Goal: Task Accomplishment & Management: Manage account settings

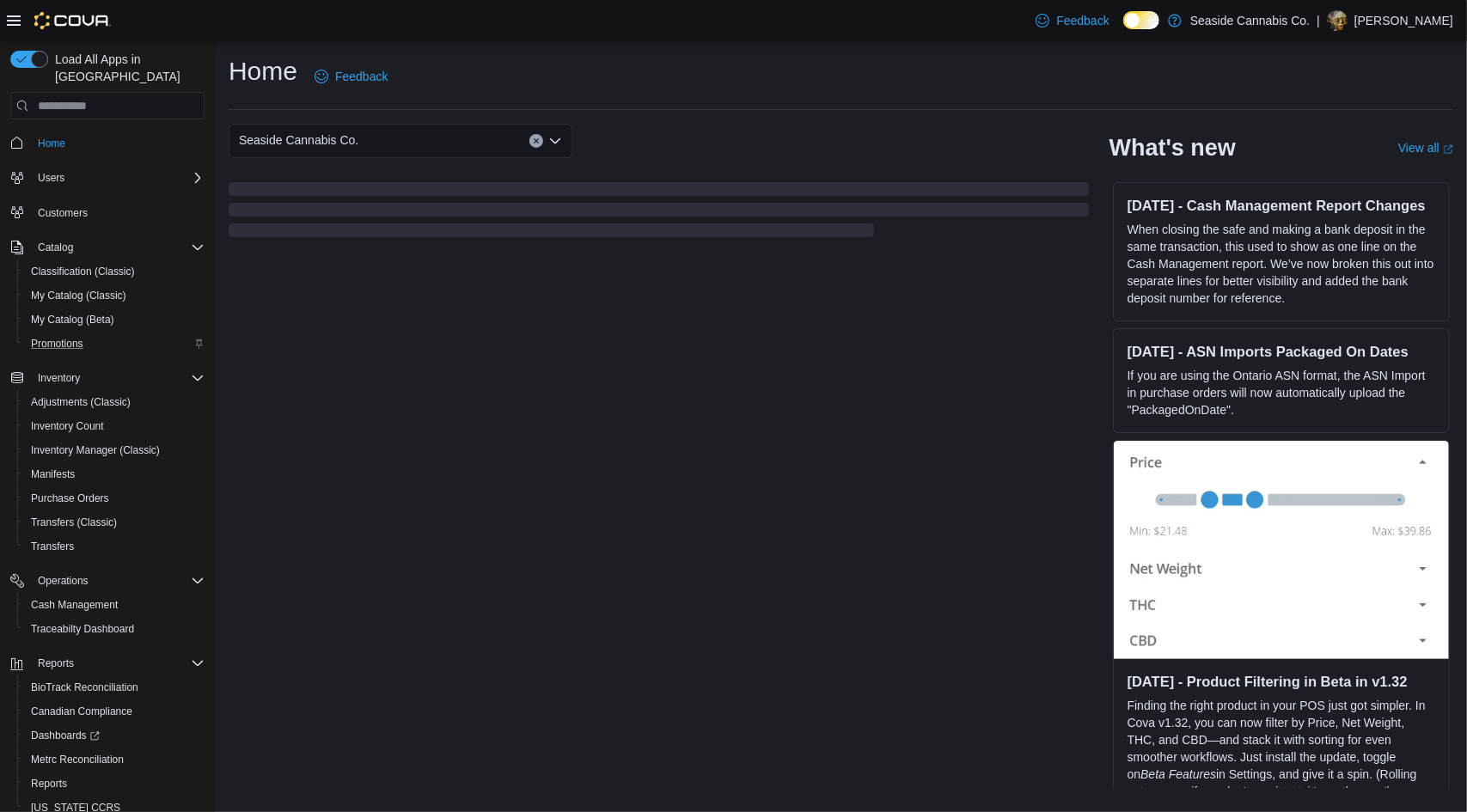
click at [116, 333] on div "Promotions" at bounding box center [114, 343] width 181 height 21
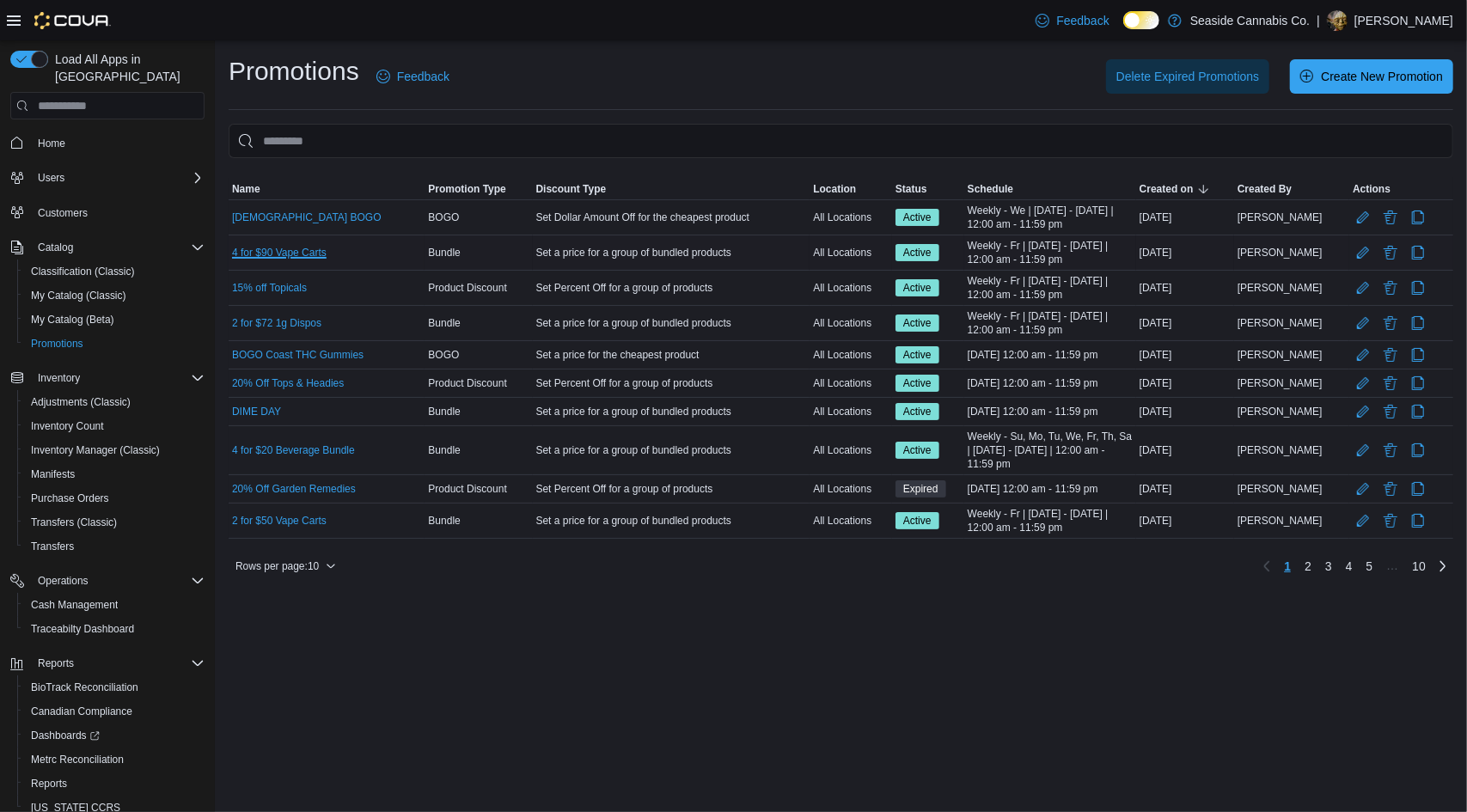
click at [304, 248] on link "4 for $90 Vape Carts" at bounding box center [278, 252] width 94 height 14
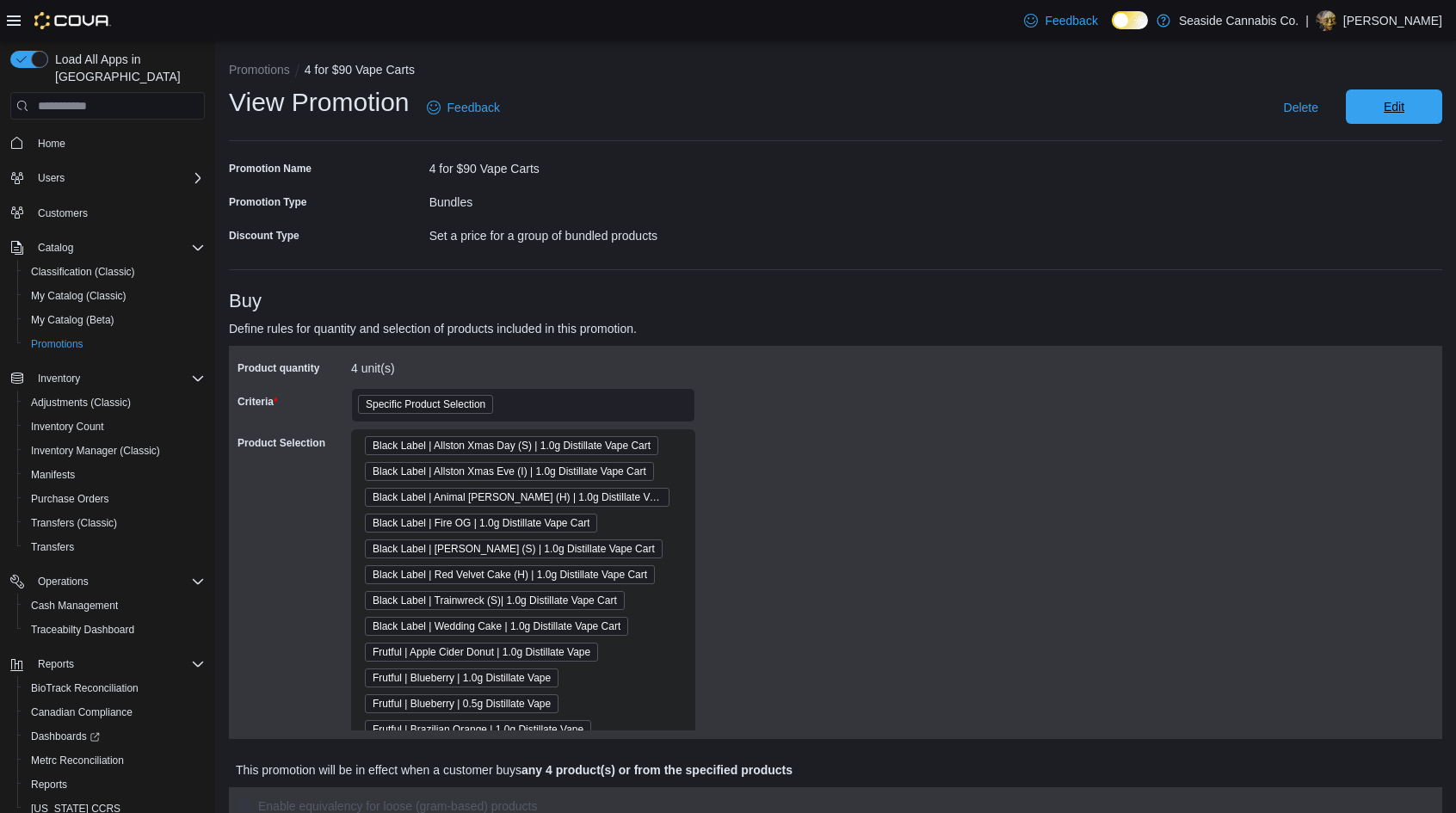
click at [1392, 94] on span "Edit" at bounding box center [1394, 106] width 76 height 35
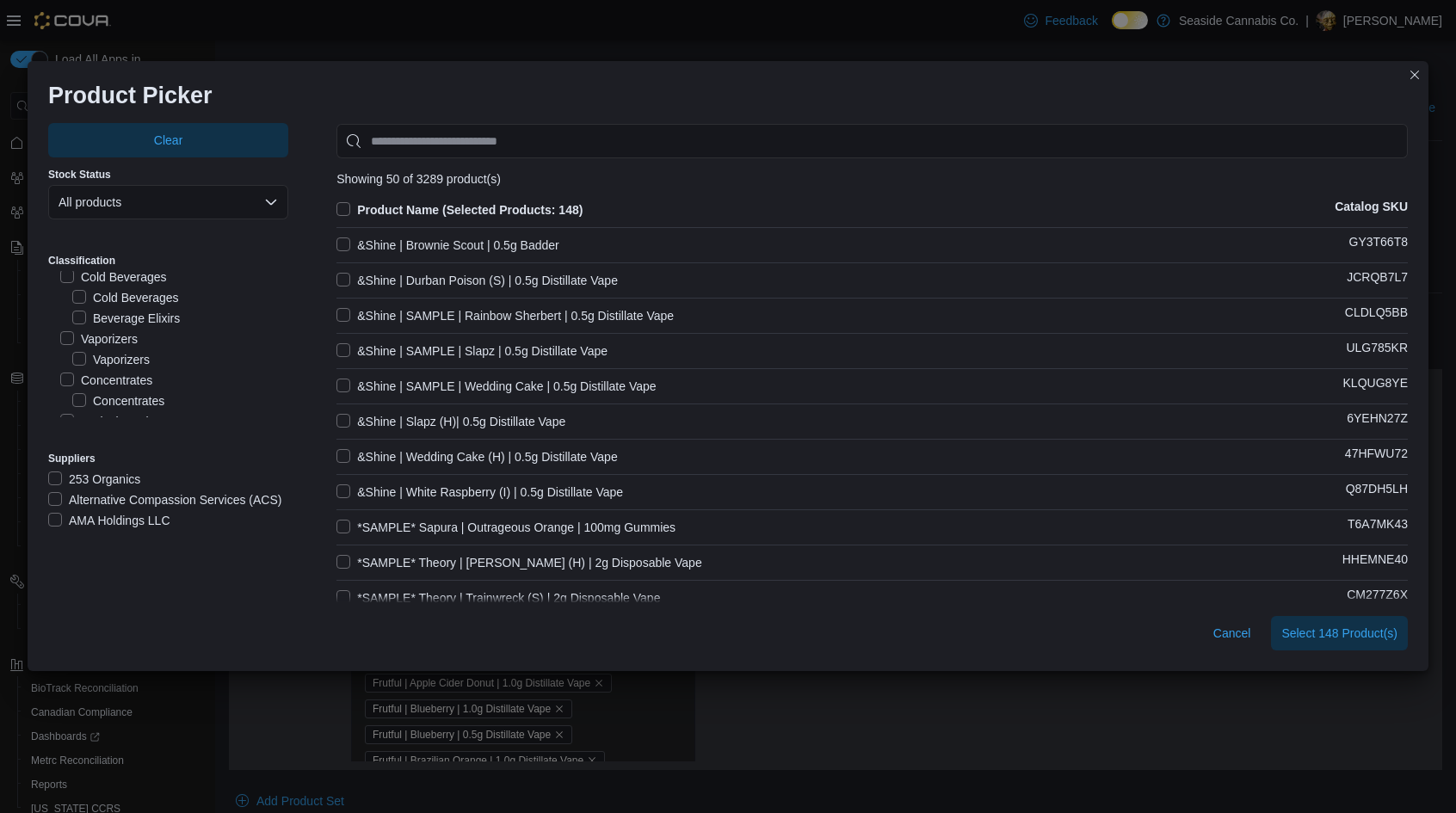
scroll to position [199, 0]
click at [62, 328] on label "Vaporizers" at bounding box center [100, 330] width 78 height 21
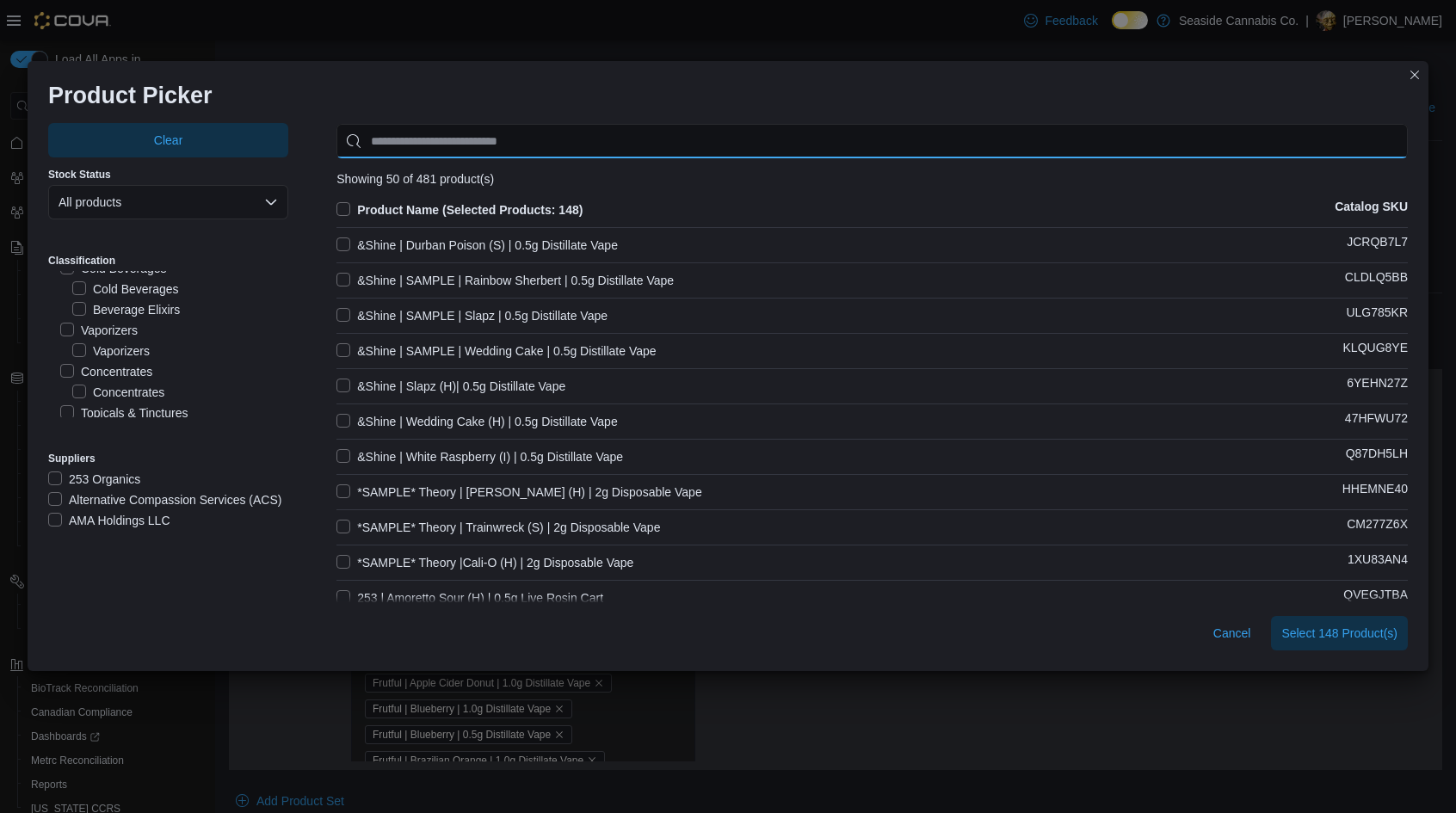
click at [471, 140] on input "Use aria labels when no actual label is in use" at bounding box center [872, 141] width 1071 height 35
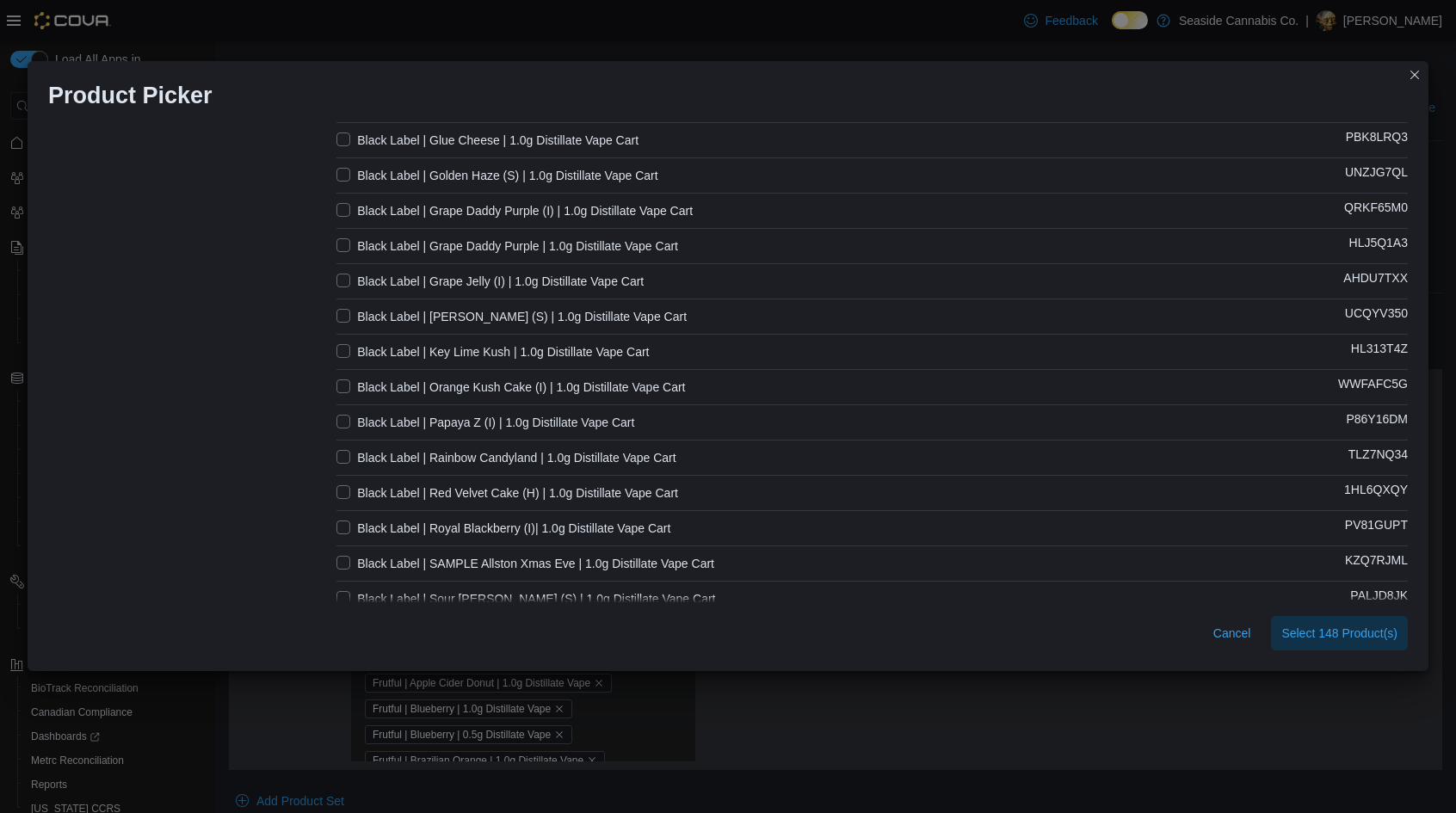
scroll to position [0, 0]
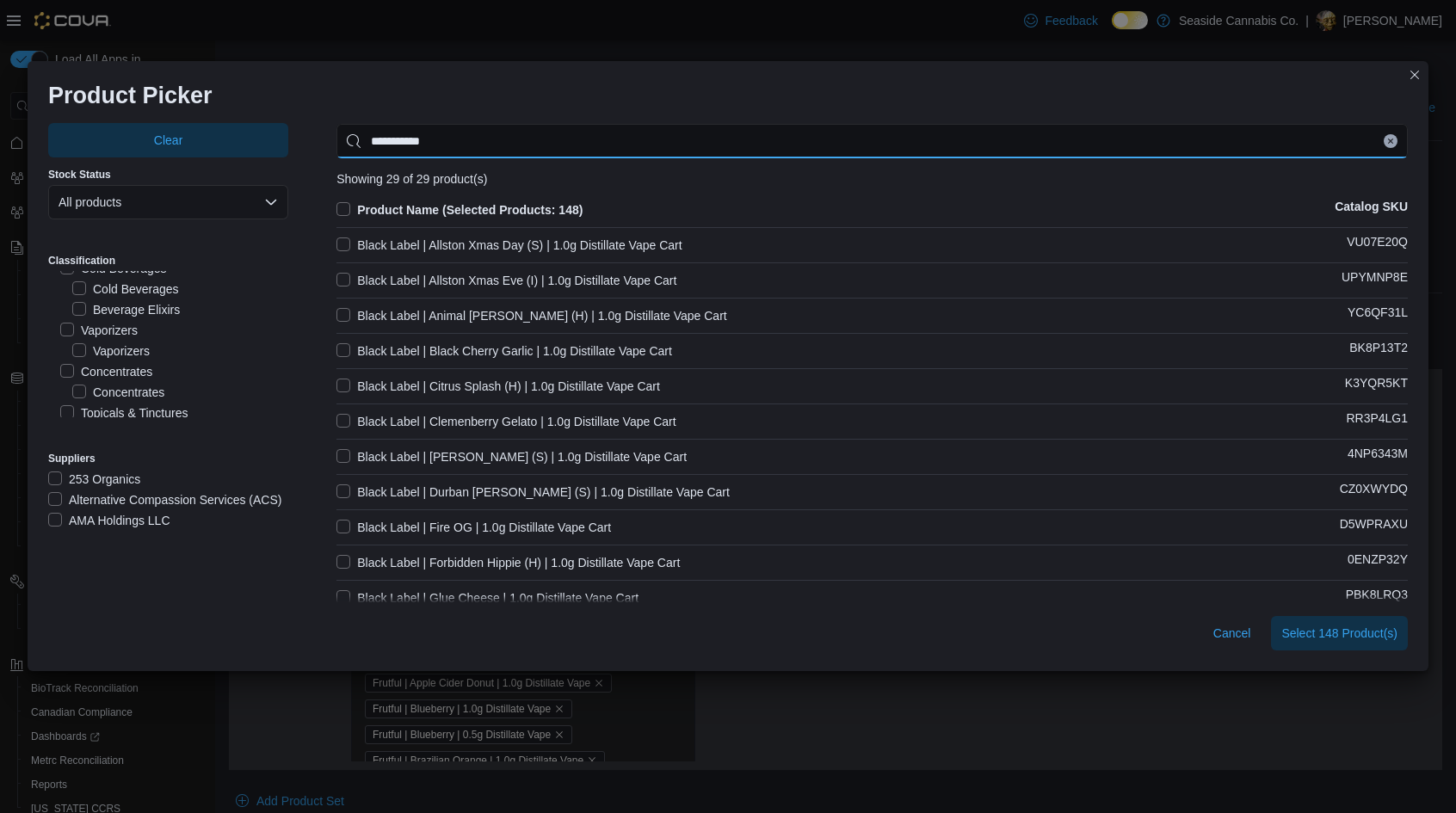
click at [336, 143] on input "**********" at bounding box center [872, 141] width 1071 height 35
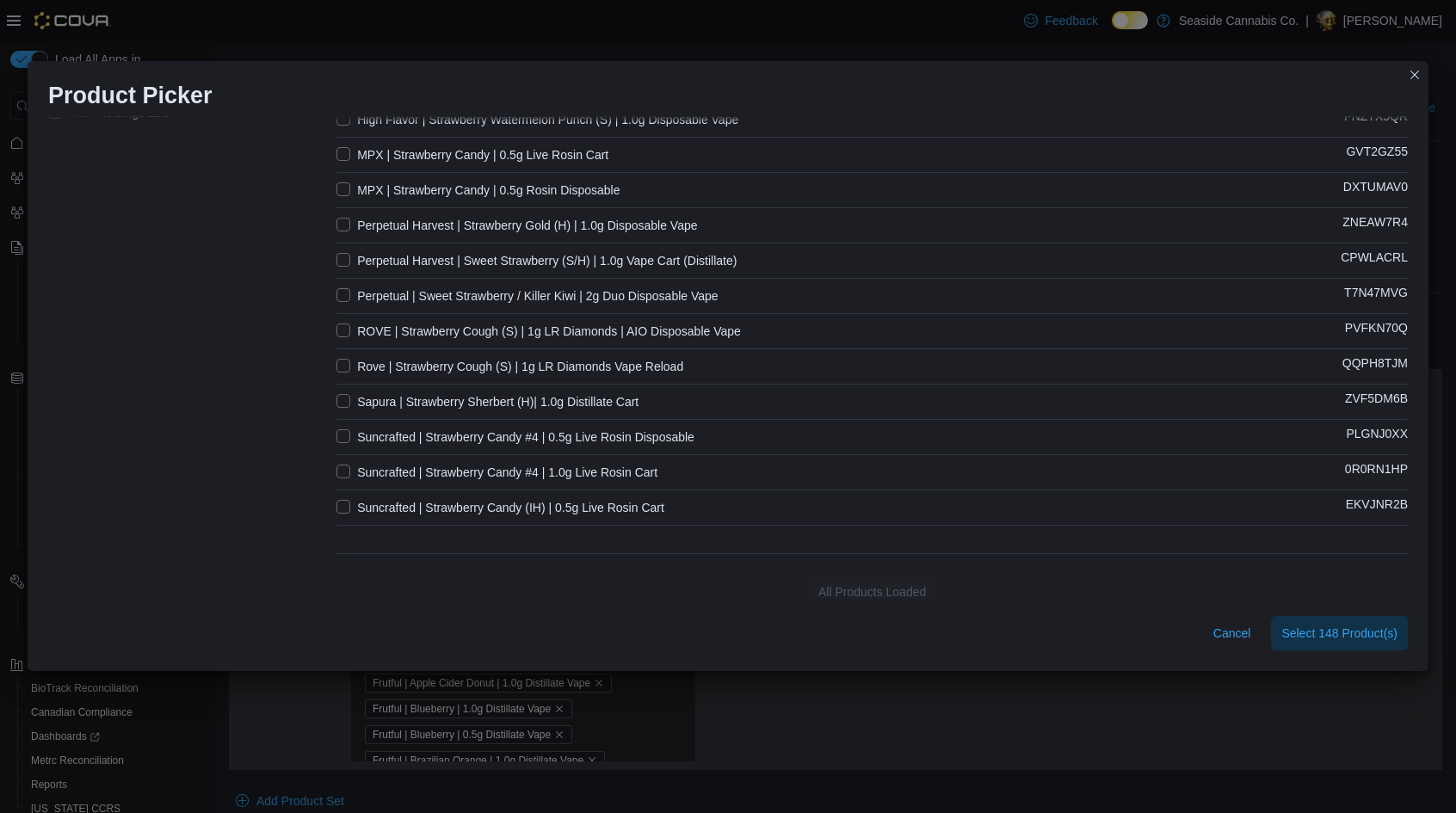
scroll to position [420, 0]
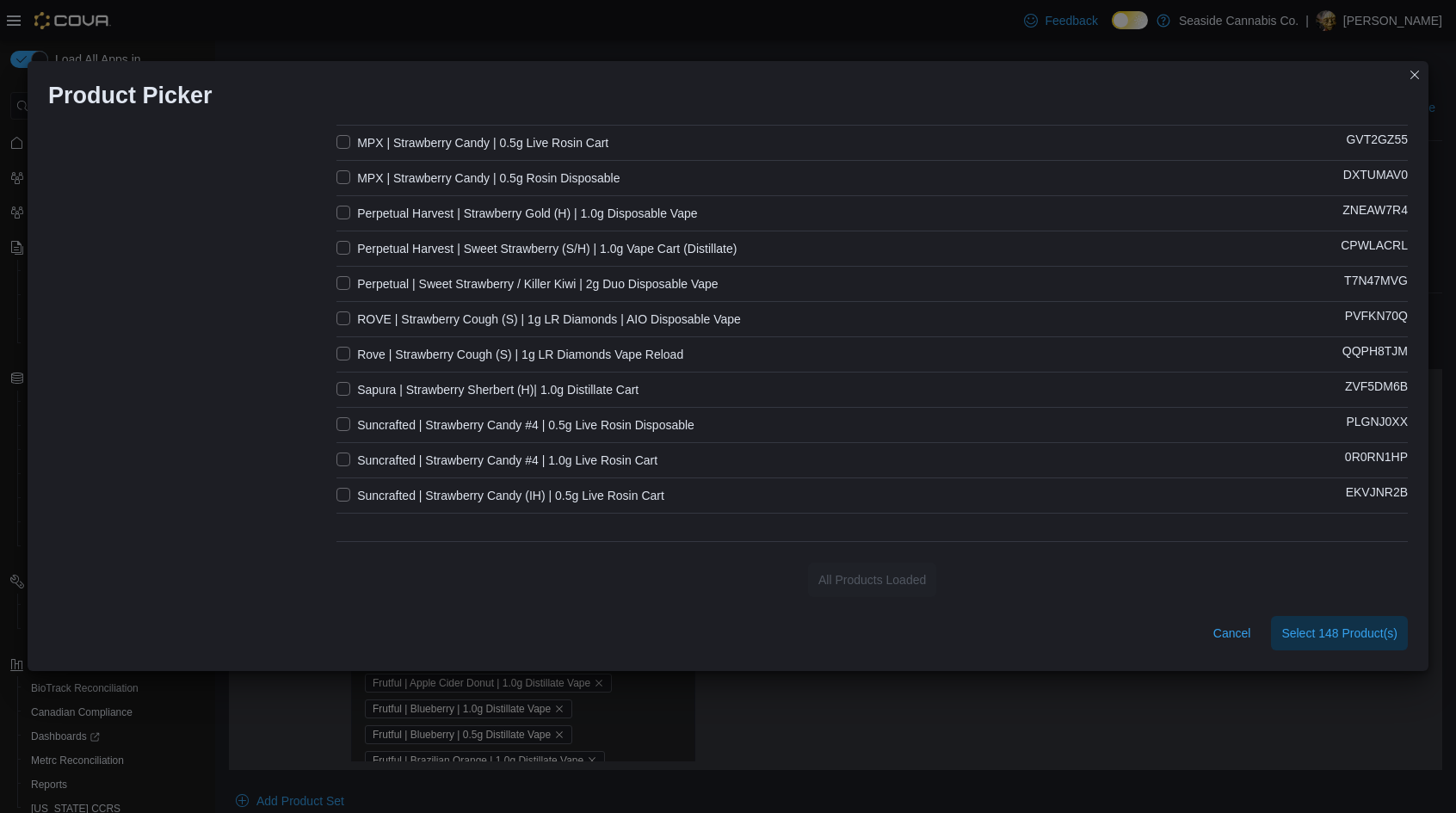
type input "**********"
click at [759, 726] on div "Product Picker Clear Stock Status All products Classification Seaside Cannabis …" at bounding box center [728, 406] width 1456 height 813
click at [1248, 626] on span "Cancel" at bounding box center [1232, 633] width 38 height 17
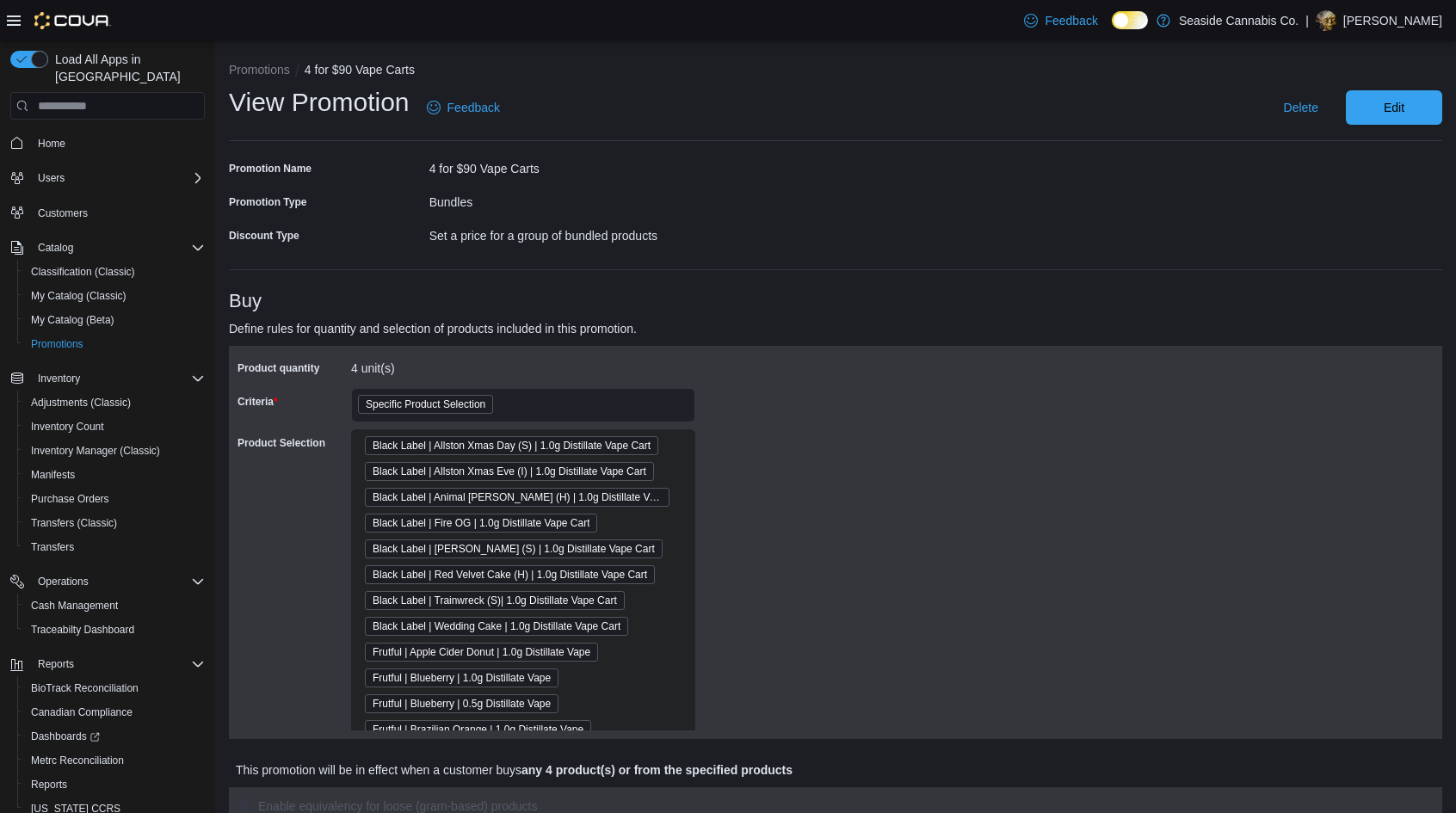
click at [718, 346] on div "Product quantity 4 unit(s) Criteria Specific Product Selection Product Selectio…" at bounding box center [835, 542] width 1213 height 393
click at [270, 66] on button "Promotions" at bounding box center [259, 70] width 61 height 14
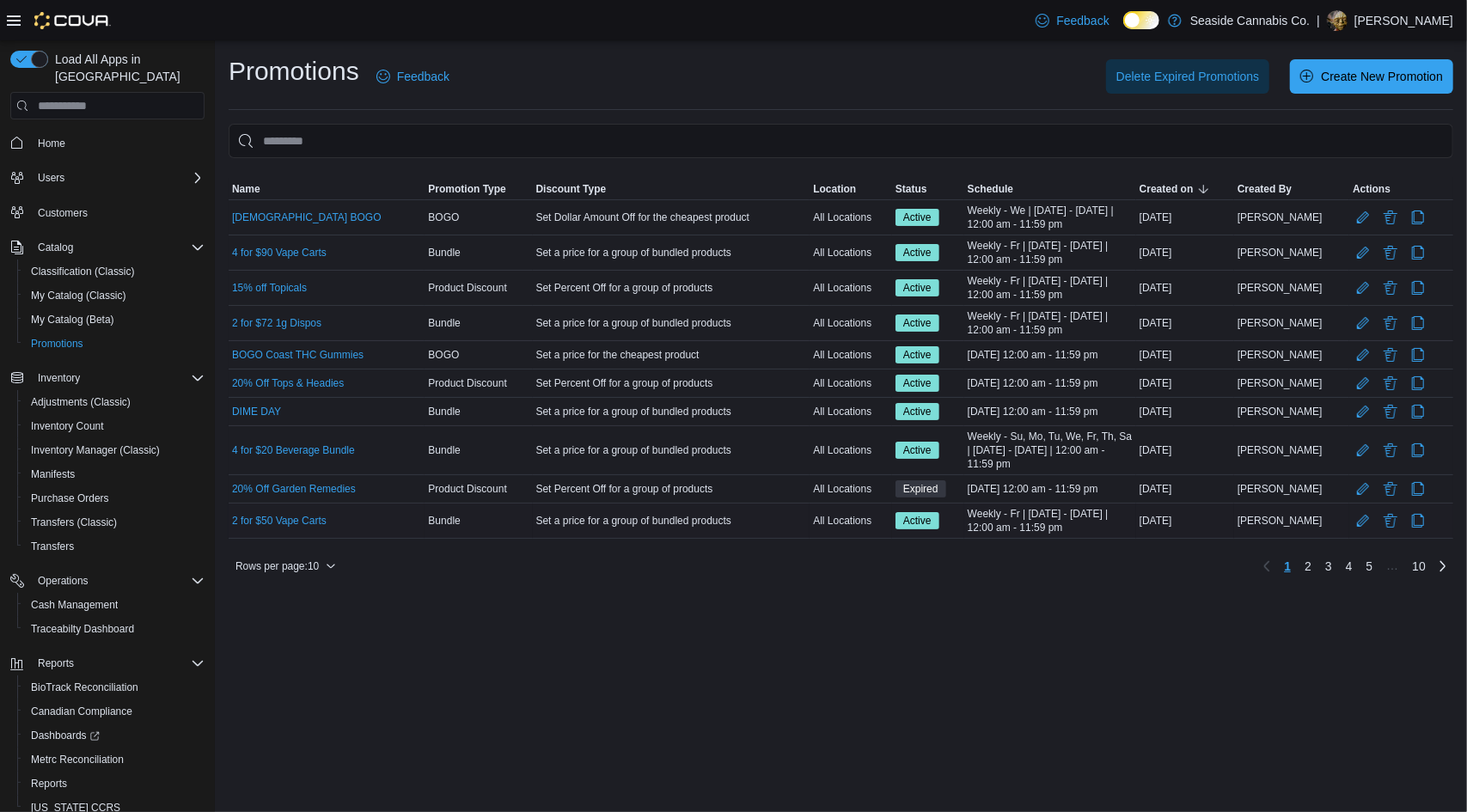
click at [311, 511] on div "2 for $50 Vape Carts" at bounding box center [326, 521] width 196 height 21
click at [309, 514] on link "2 for $50 Vape Carts" at bounding box center [278, 521] width 94 height 14
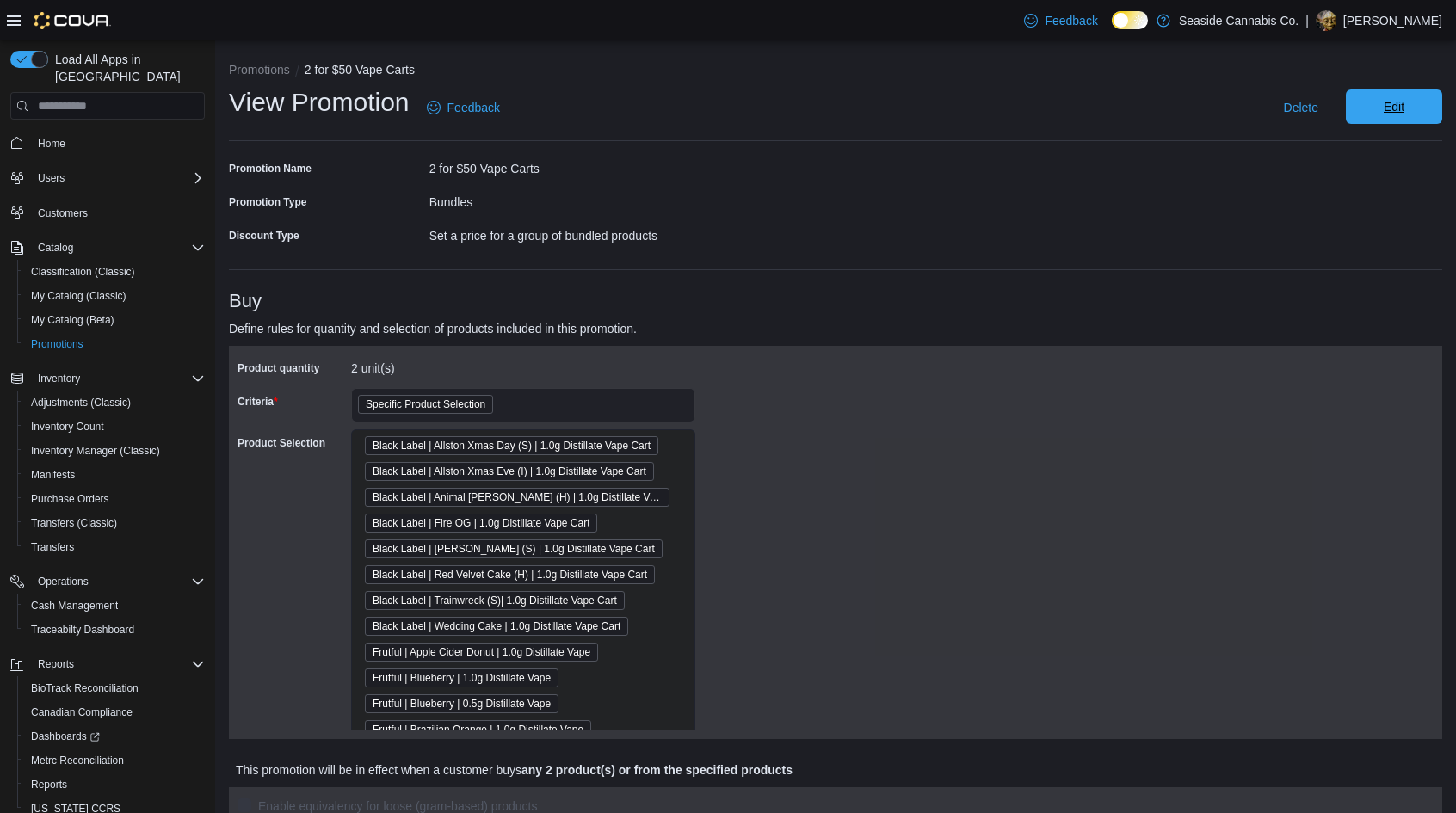
click at [1379, 110] on span "Edit" at bounding box center [1394, 106] width 76 height 35
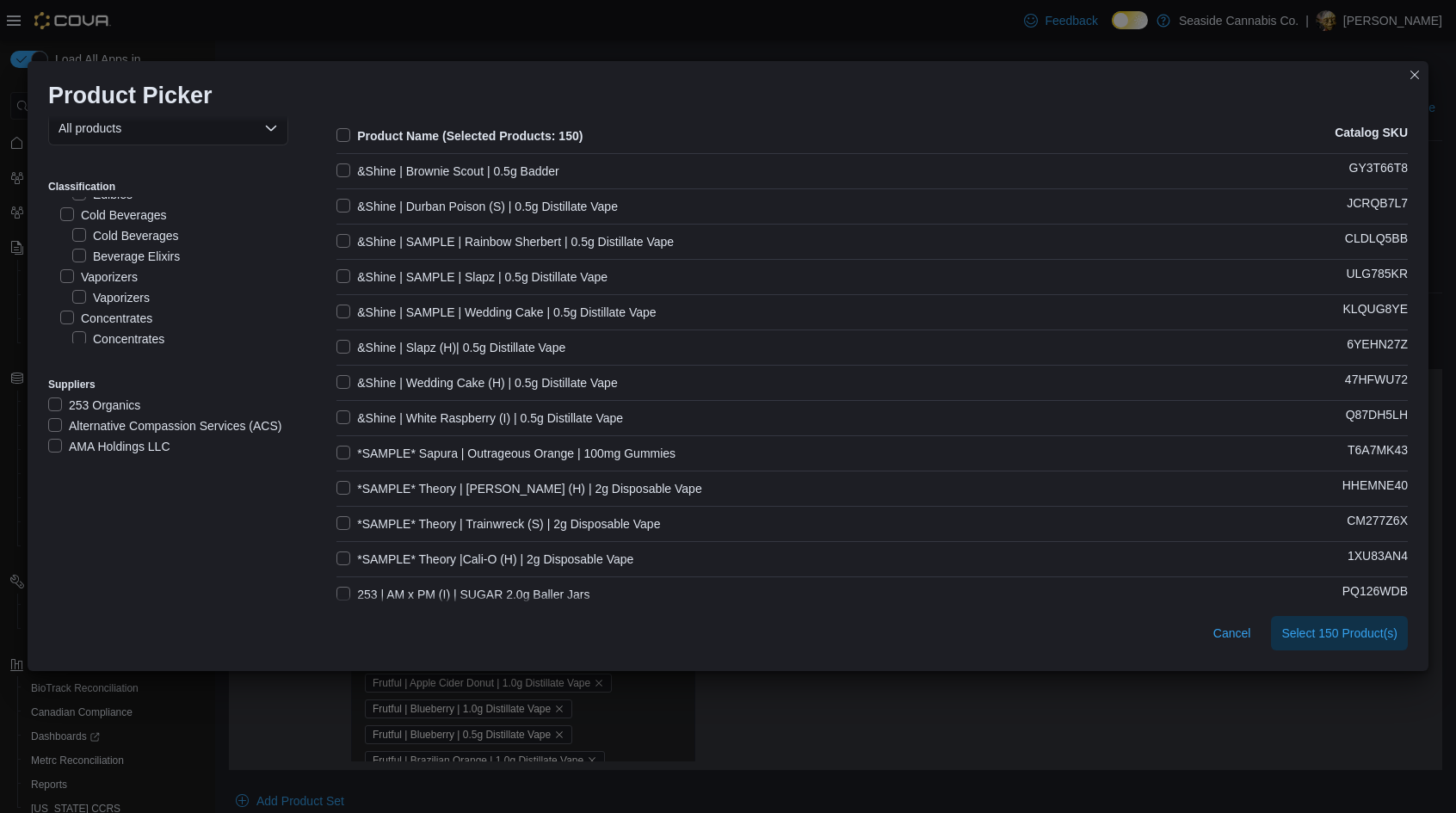
scroll to position [179, 0]
click at [61, 277] on label "Vaporizers" at bounding box center [100, 276] width 78 height 21
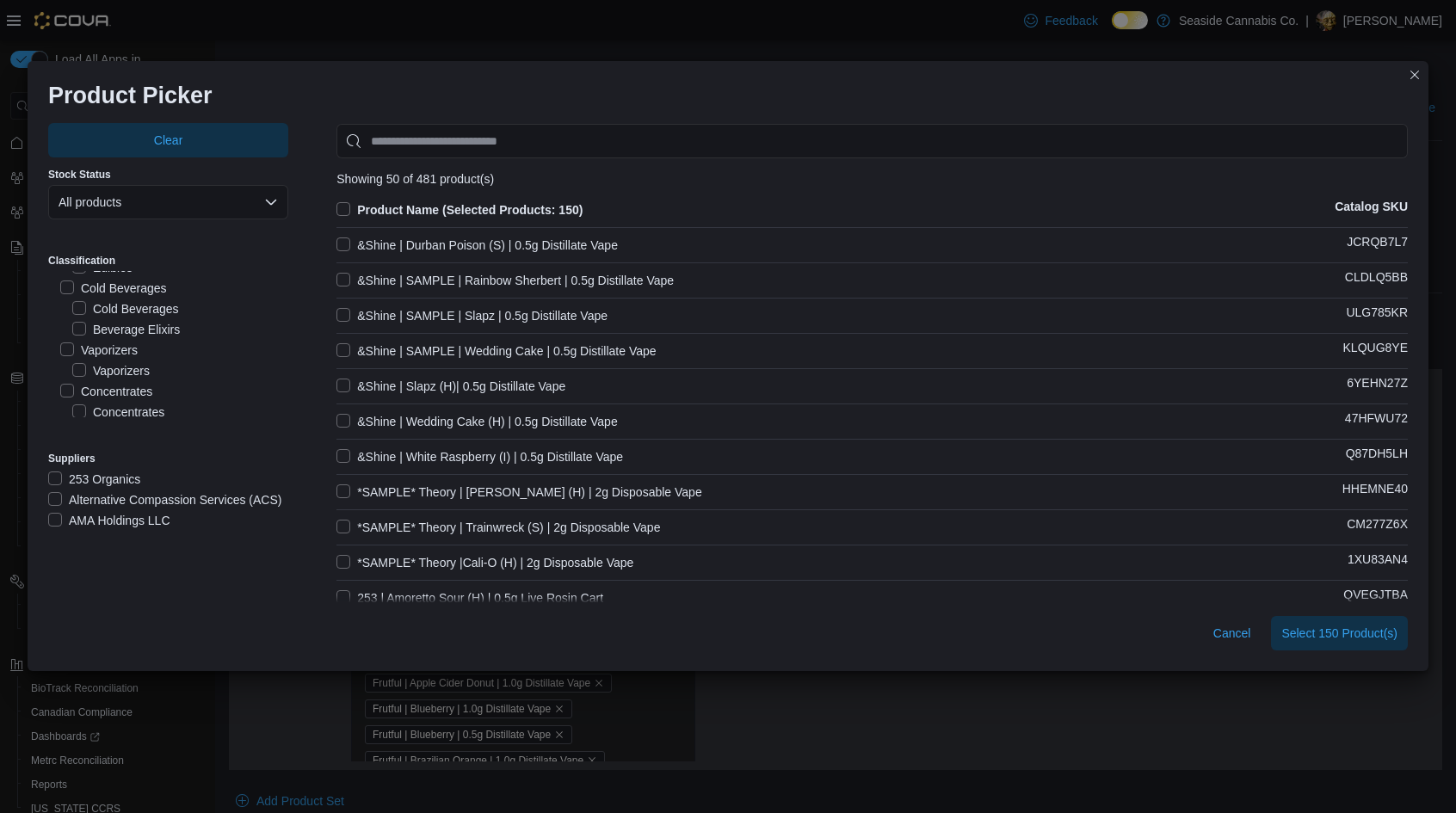
click at [636, 135] on input "Use aria labels when no actual label is in use" at bounding box center [872, 141] width 1071 height 35
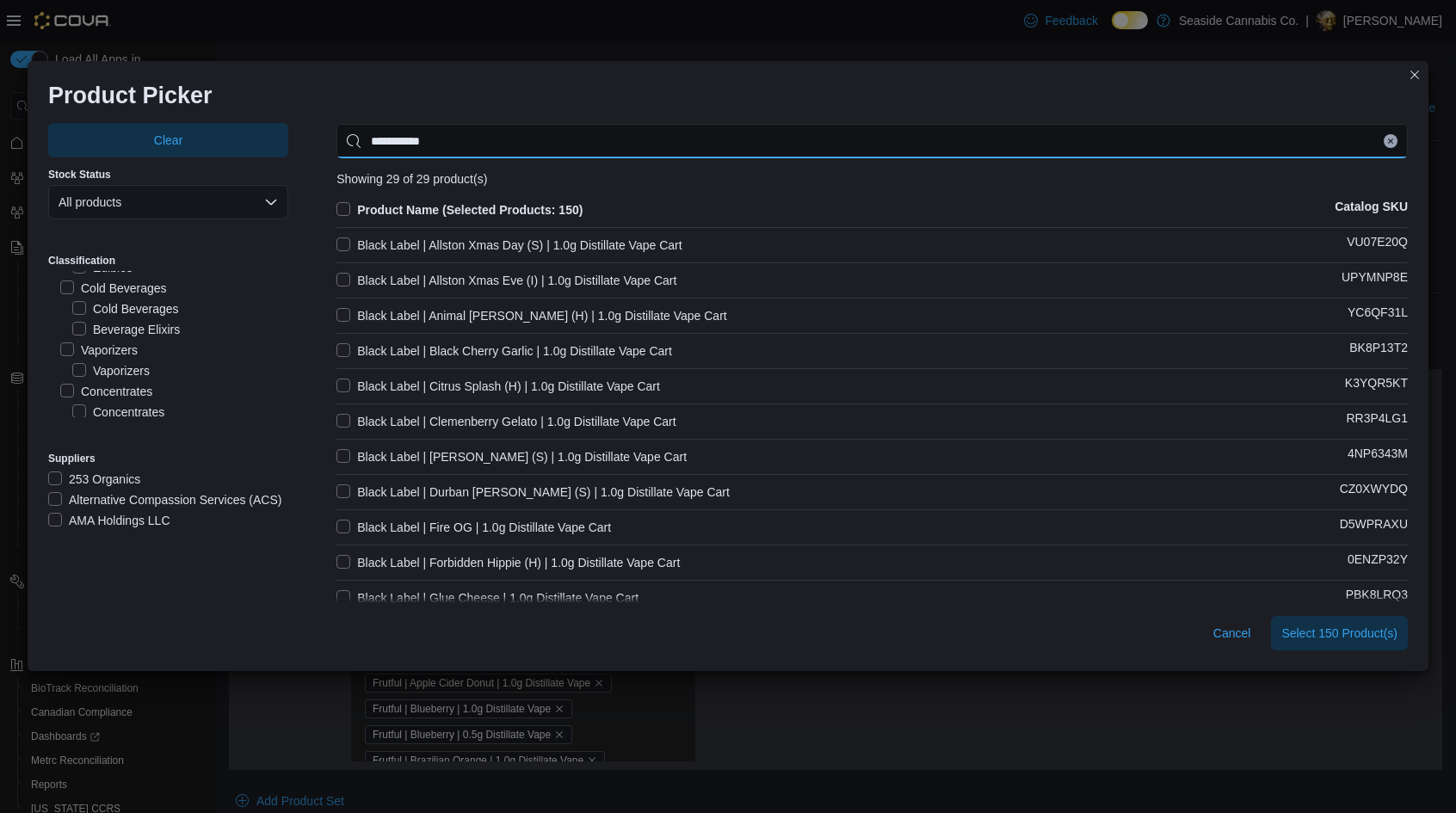
type input "**********"
click at [696, 16] on div "Product Picker Clear Stock Status All products Classification Seaside Cannabis …" at bounding box center [728, 406] width 1456 height 813
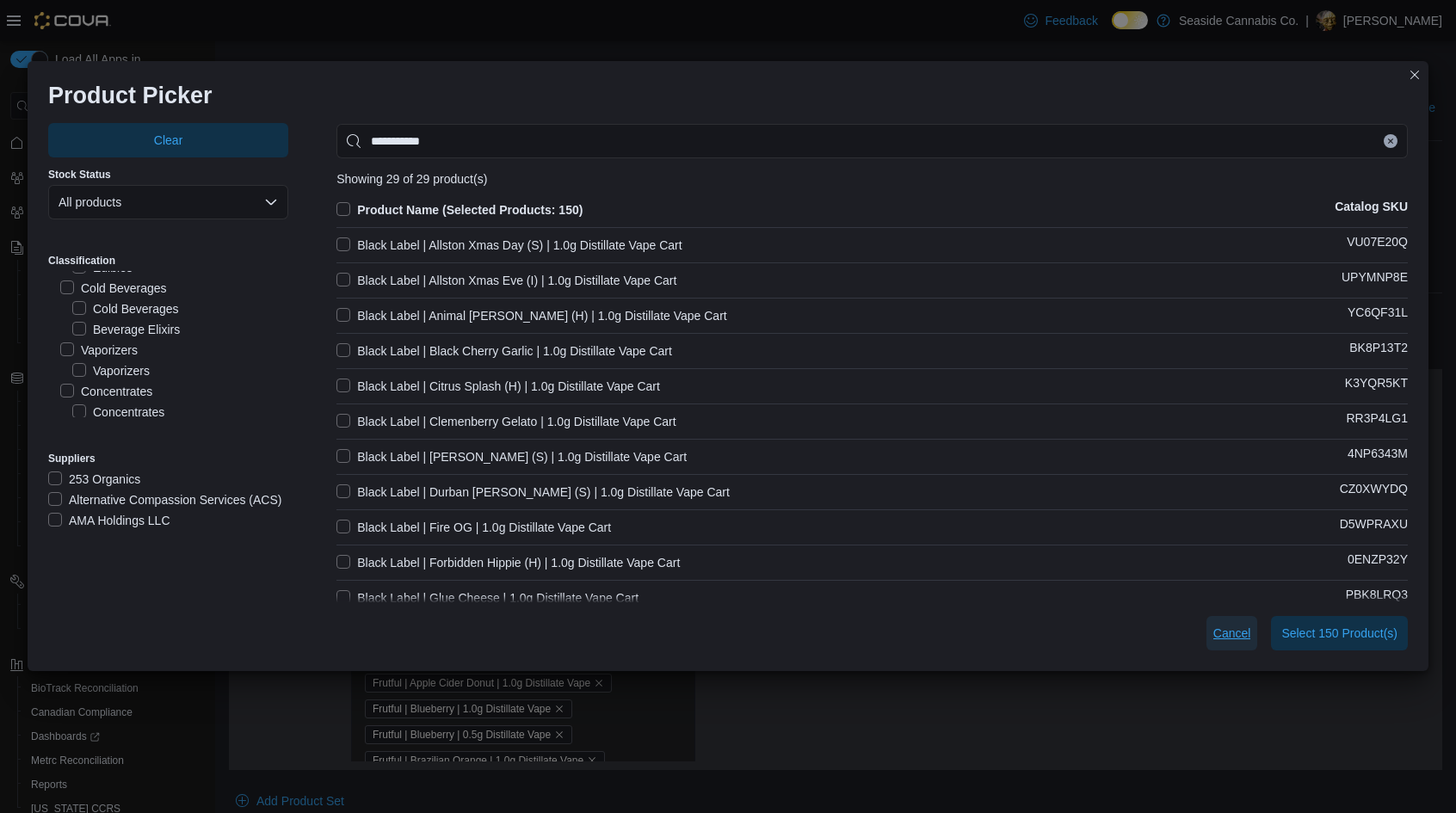
click at [1220, 622] on span "Cancel" at bounding box center [1232, 633] width 38 height 35
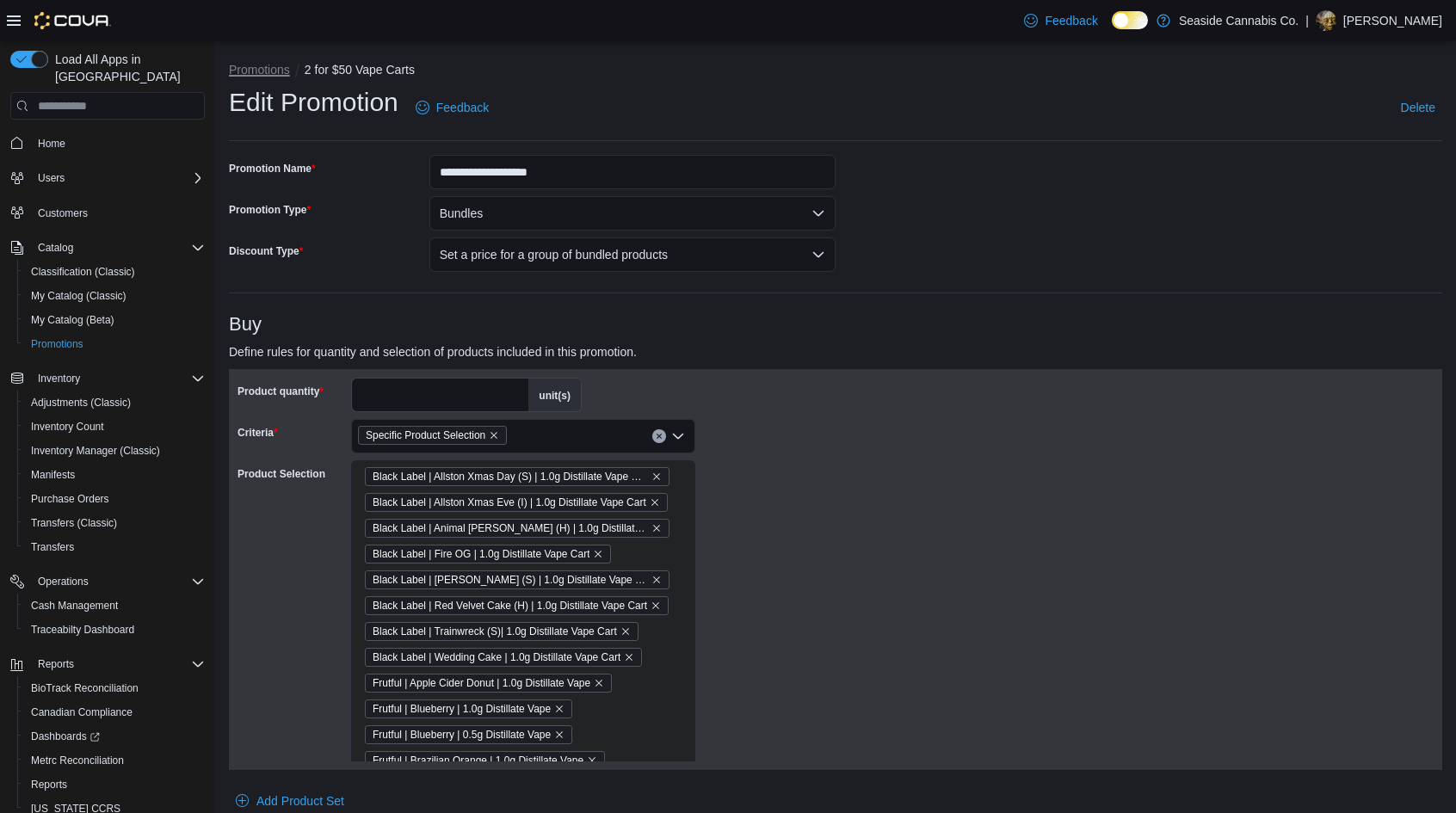
click at [234, 66] on button "Promotions" at bounding box center [259, 70] width 61 height 14
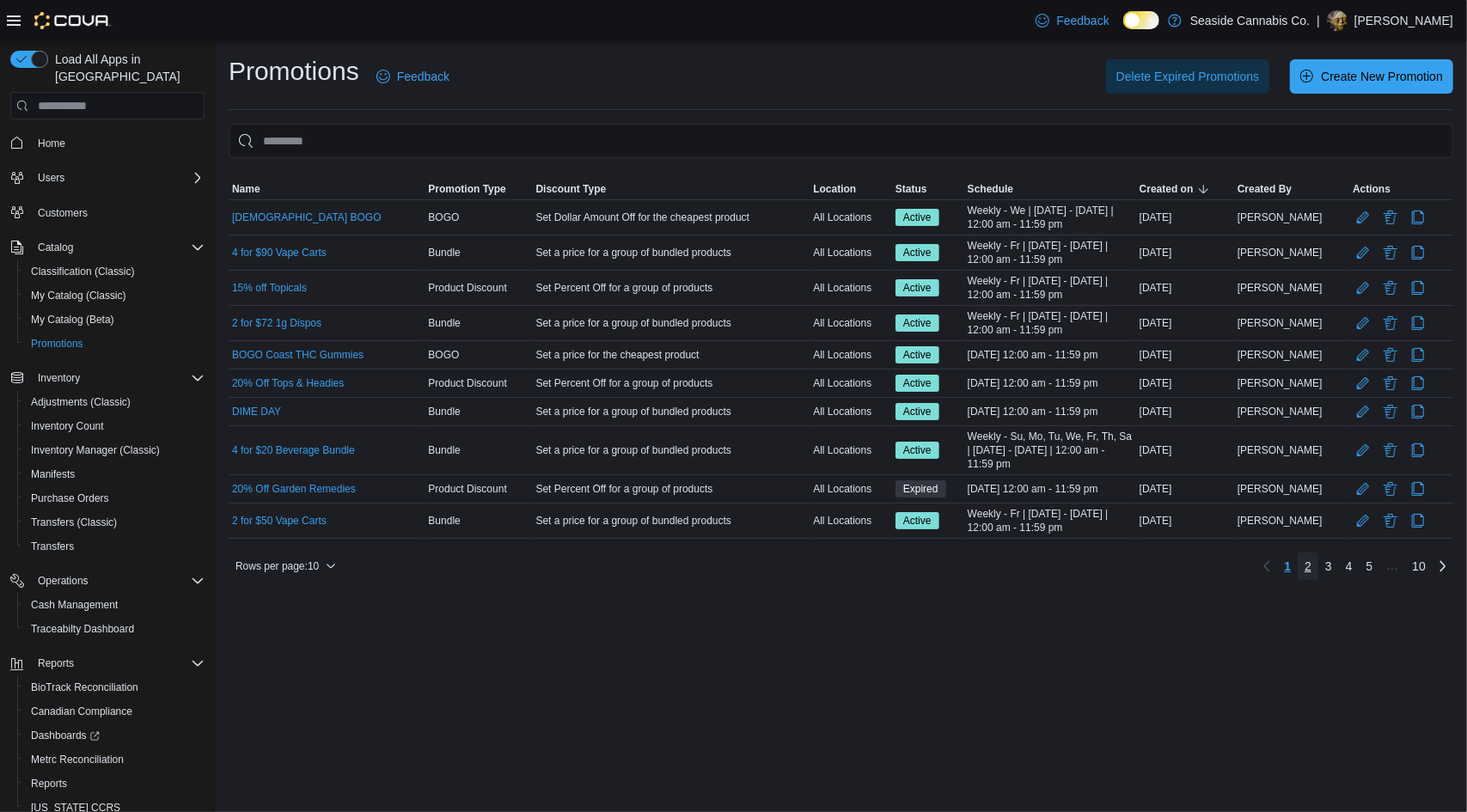
click at [1304, 567] on link "2" at bounding box center [1308, 567] width 21 height 28
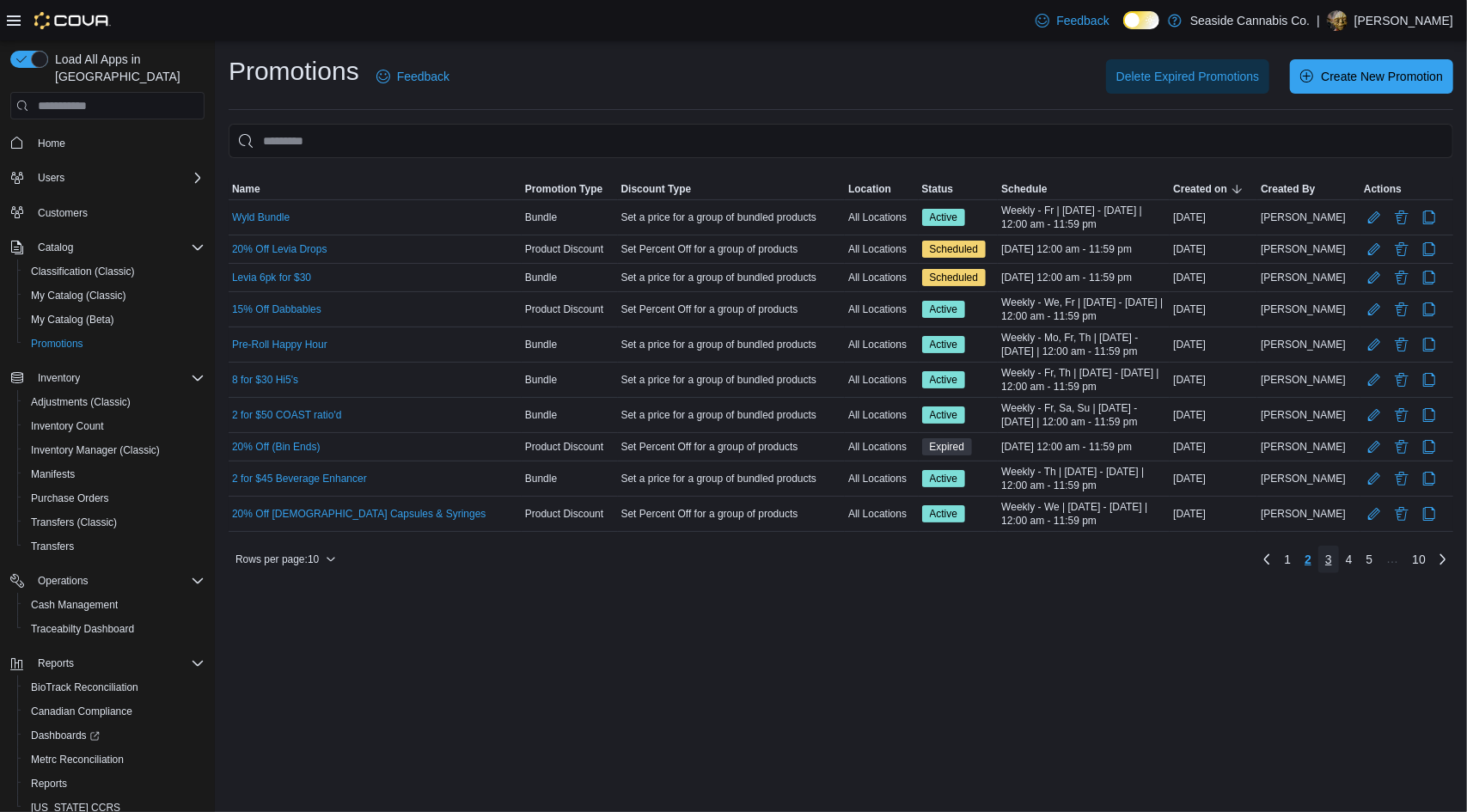
click at [1330, 553] on span "3" at bounding box center [1328, 559] width 7 height 17
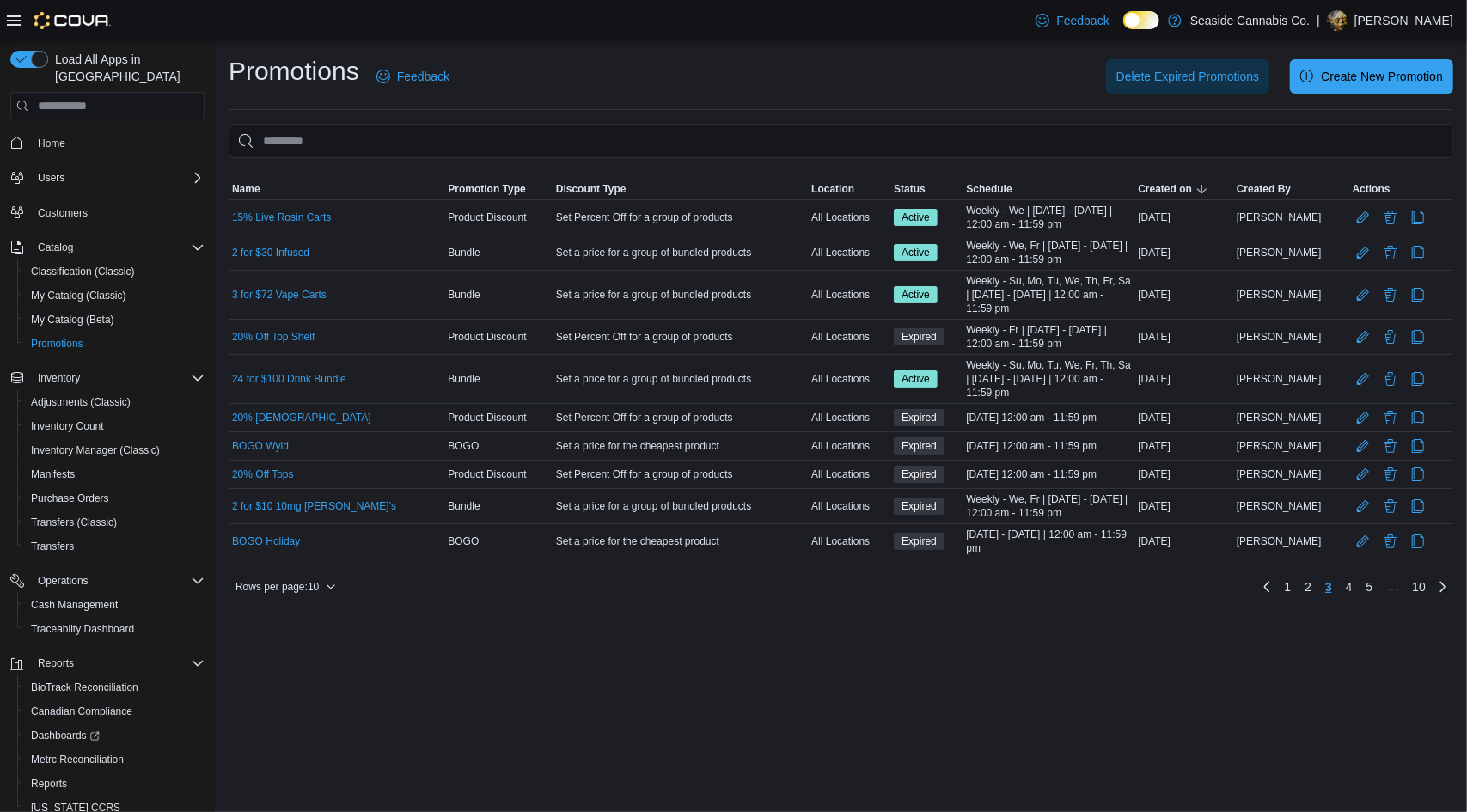
click at [259, 281] on td "Name 3 for $72 Vape Carts" at bounding box center [336, 294] width 216 height 49
click at [264, 288] on link "3 for $72 Vape Carts" at bounding box center [278, 295] width 94 height 14
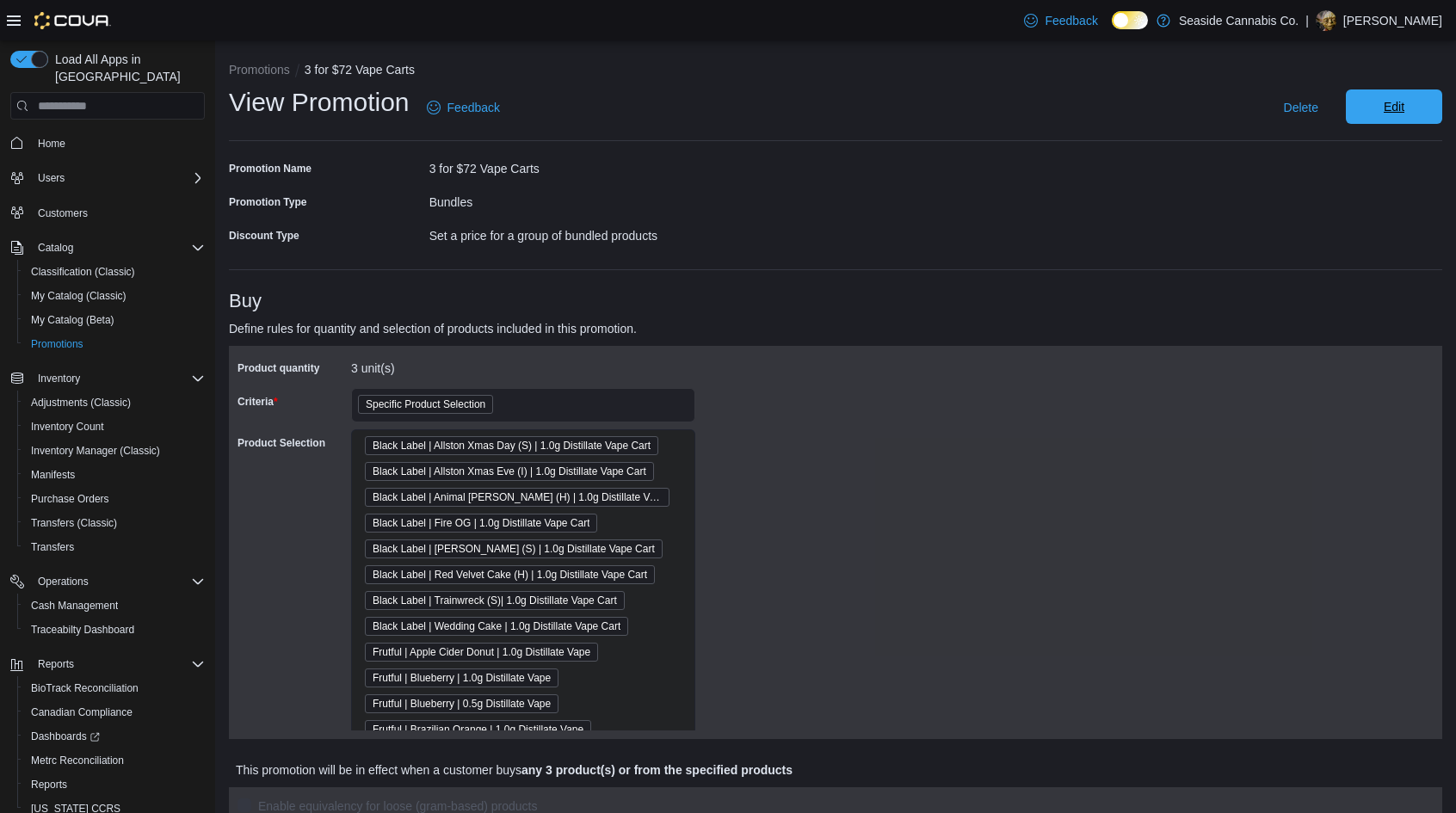
click at [1432, 111] on span "Edit" at bounding box center [1394, 106] width 76 height 35
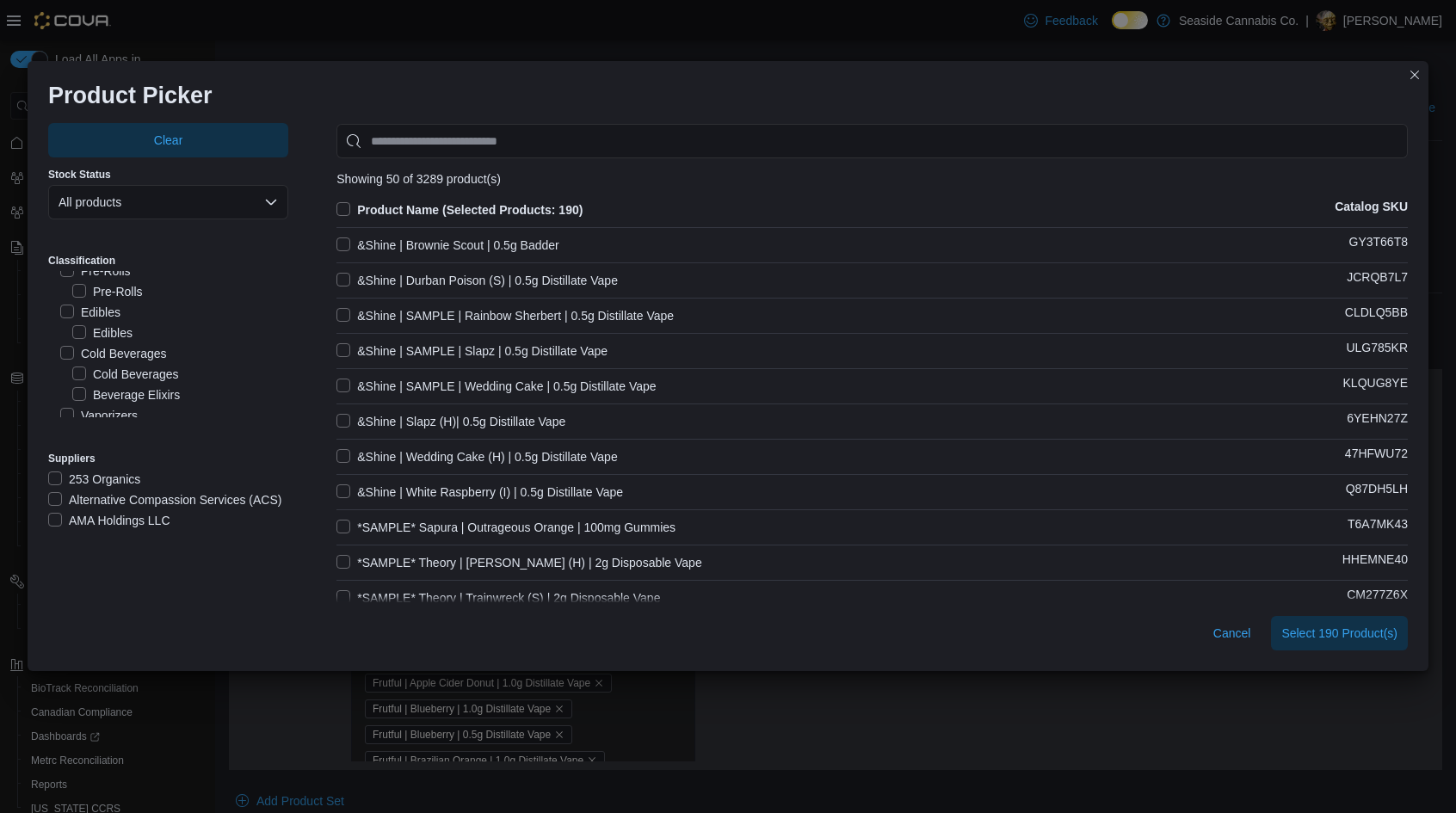
scroll to position [133, 0]
click at [99, 386] on label "Vaporizers" at bounding box center [100, 395] width 78 height 21
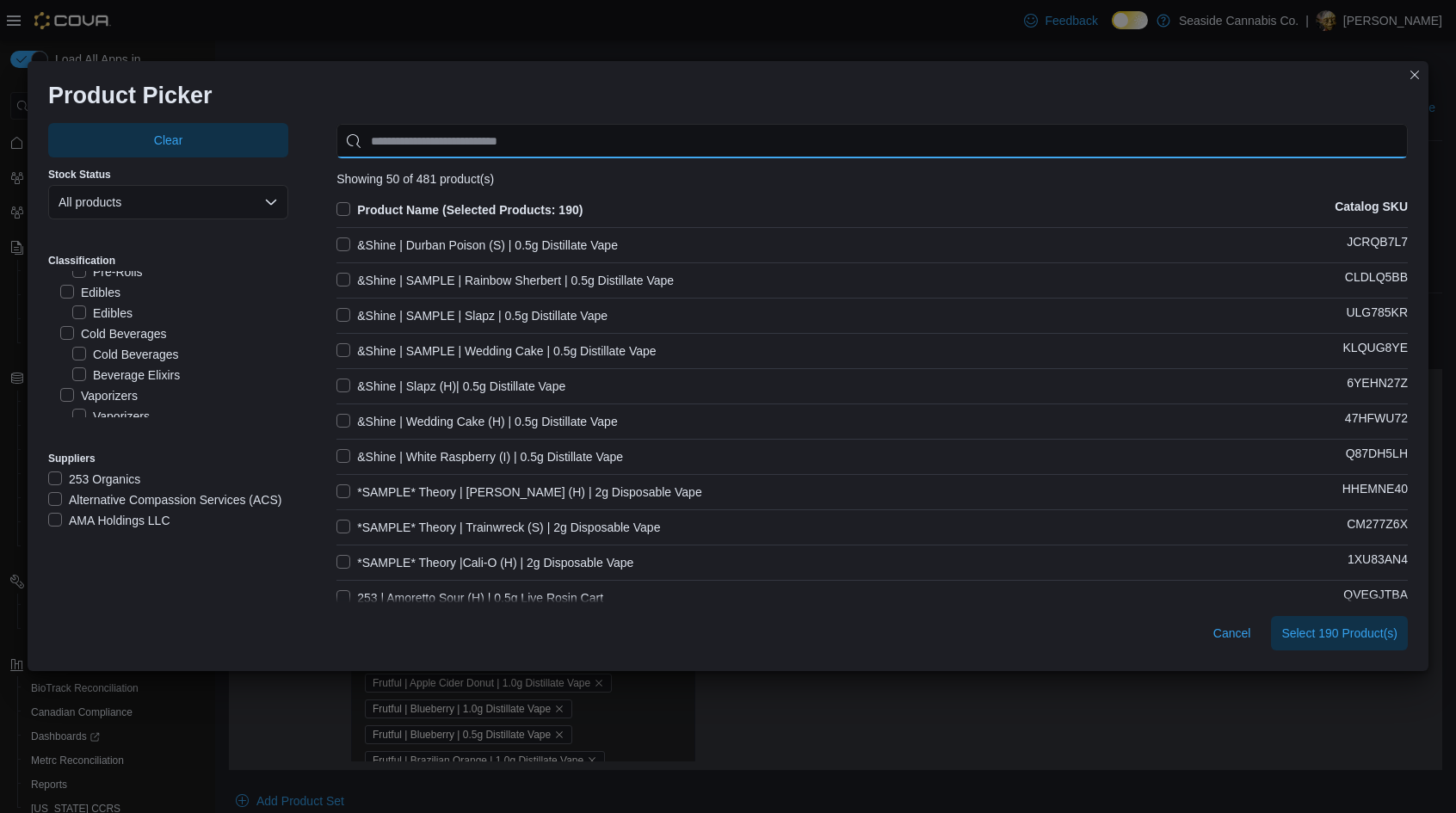
click at [528, 133] on input "Use aria labels when no actual label is in use" at bounding box center [872, 141] width 1071 height 35
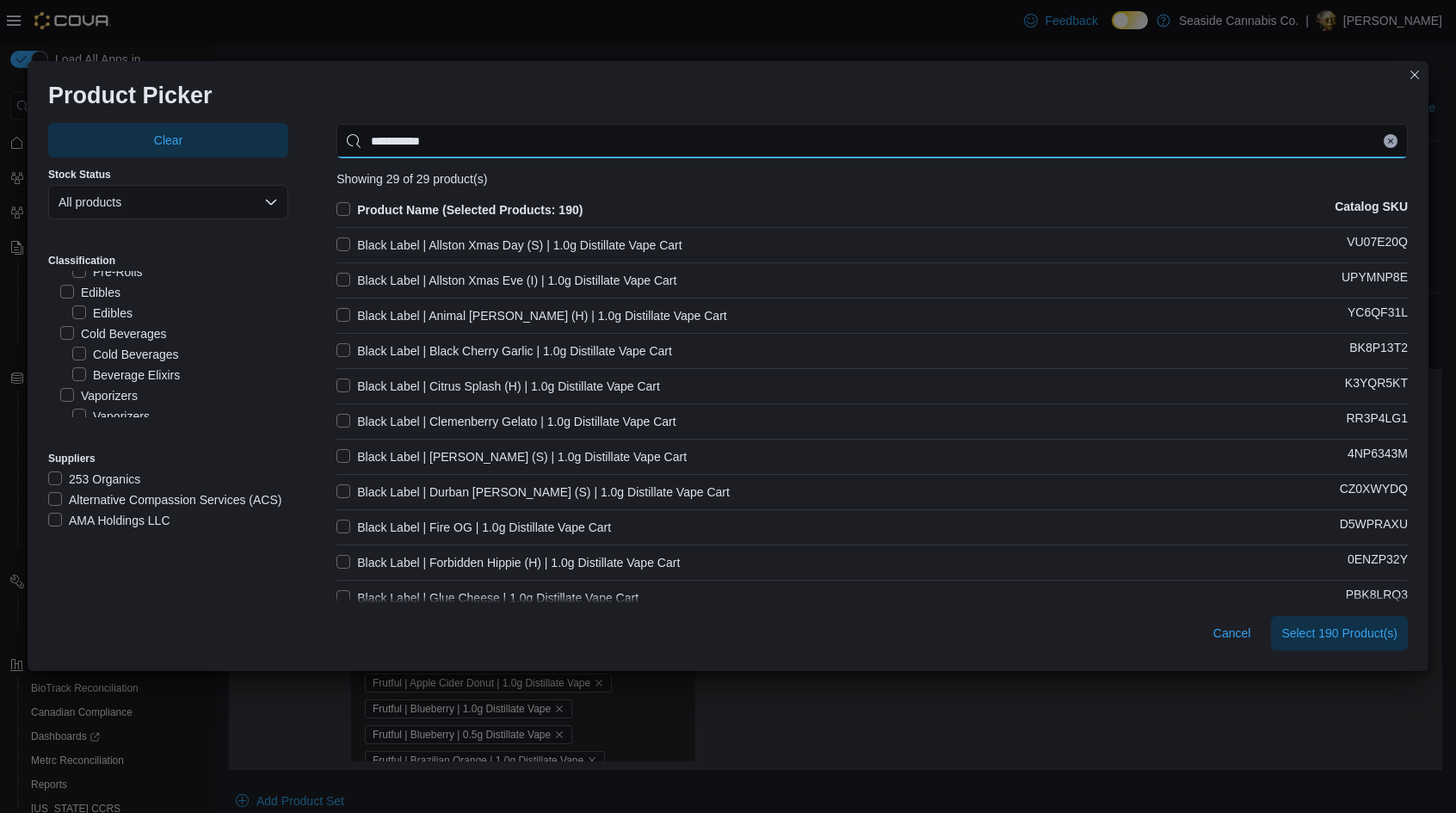
type input "**********"
click at [336, 348] on label "Black Label | Black Cherry Garlic | 1.0g Distillate Vape Cart" at bounding box center [504, 350] width 335 height 21
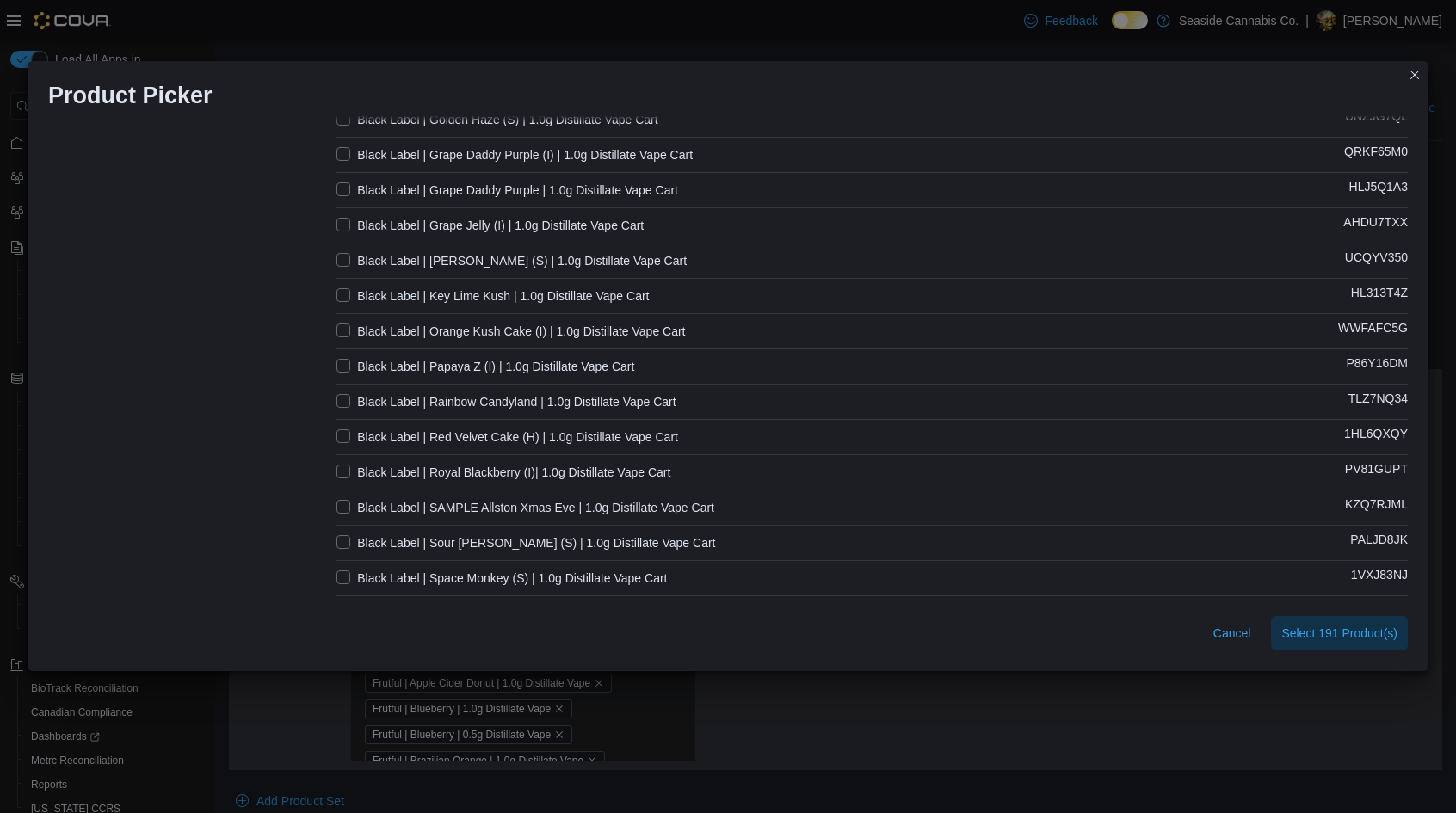
scroll to position [738, 0]
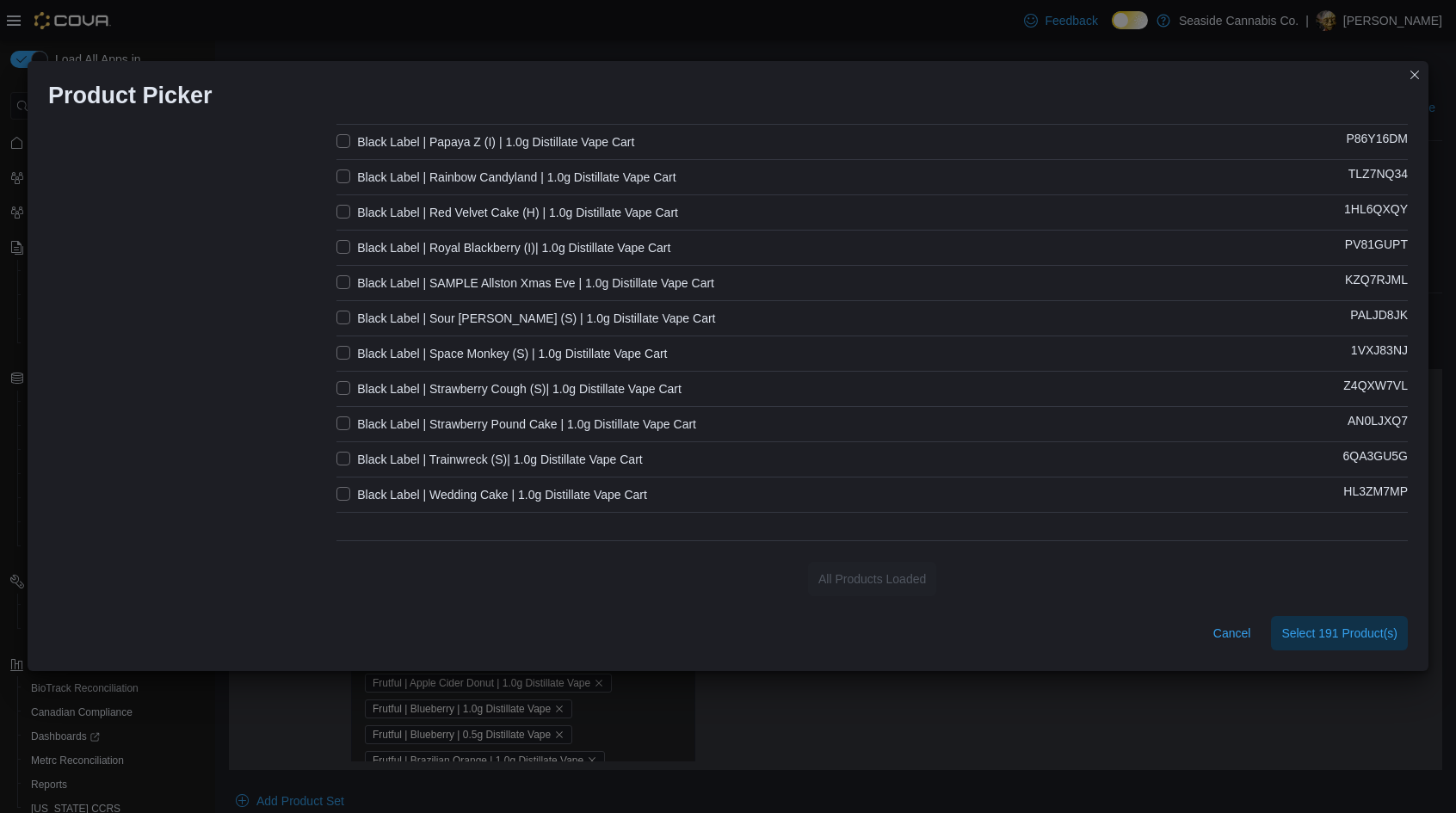
click at [347, 420] on label "Black Label | Strawberry Pound Cake | 1.0g Distillate Vape Cart" at bounding box center [516, 424] width 359 height 21
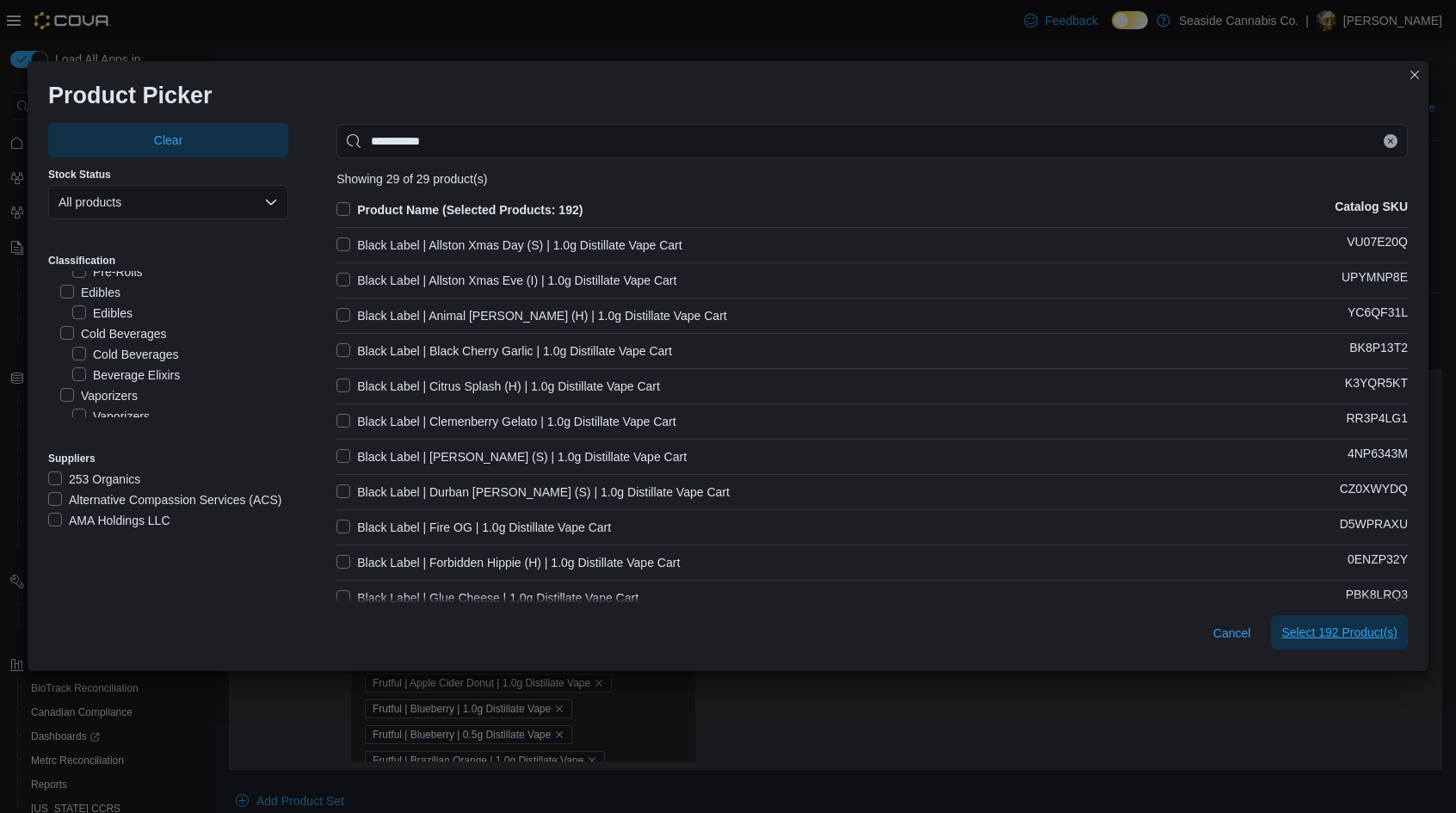
click at [1343, 643] on span "Select 192 Product(s)" at bounding box center [1339, 632] width 116 height 35
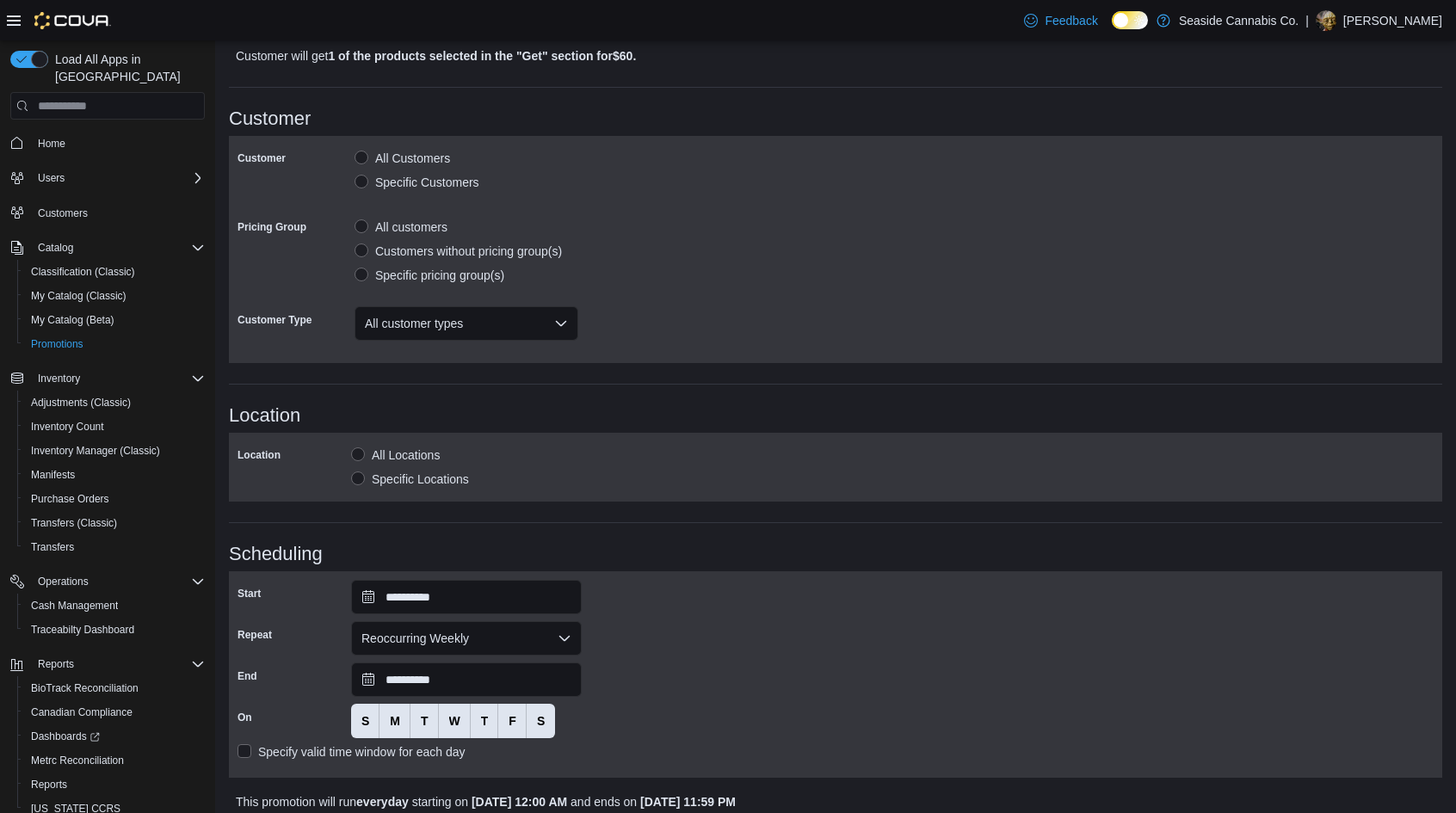
scroll to position [1076, 0]
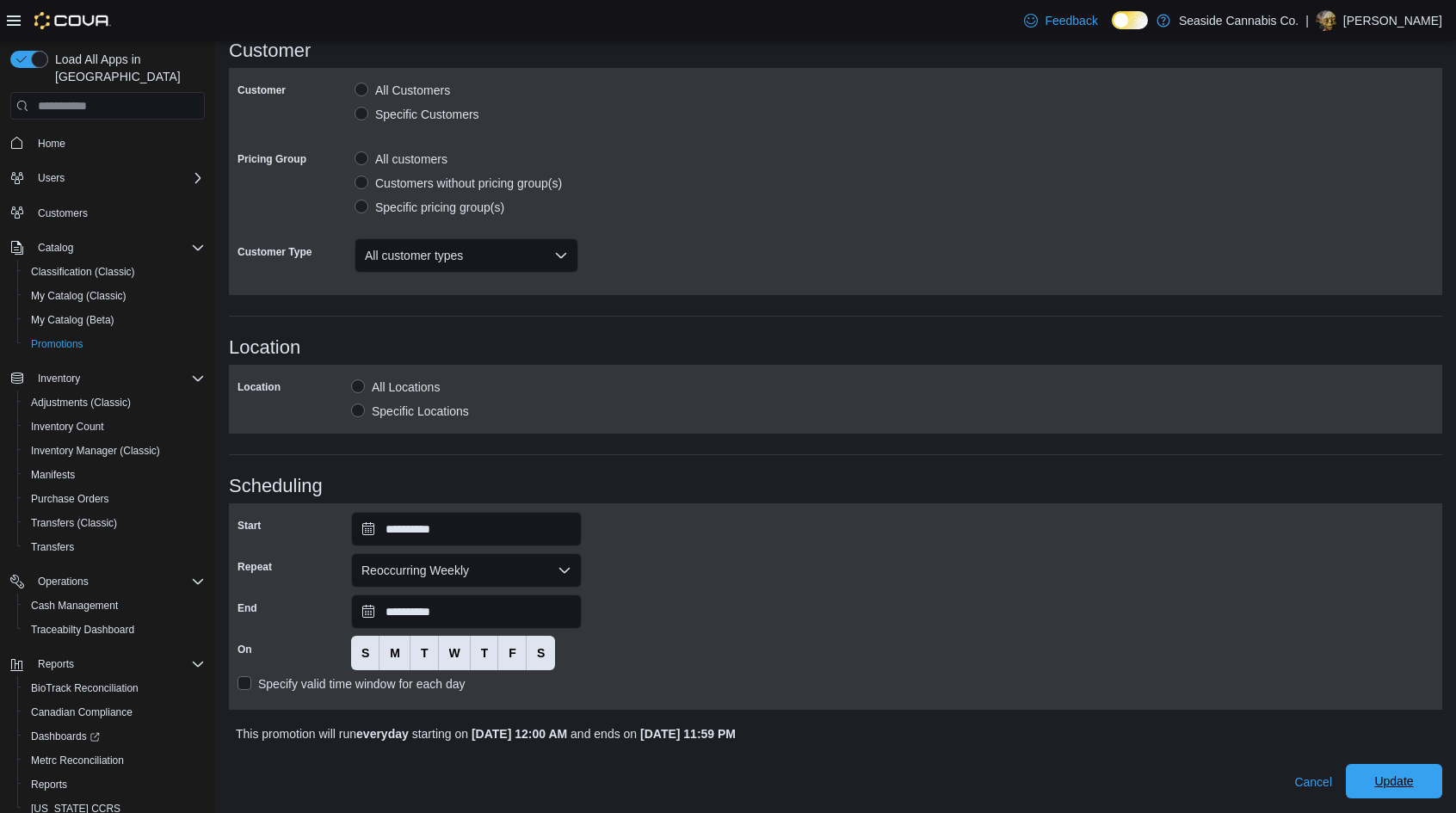
click at [1413, 778] on span "Update" at bounding box center [1393, 780] width 39 height 17
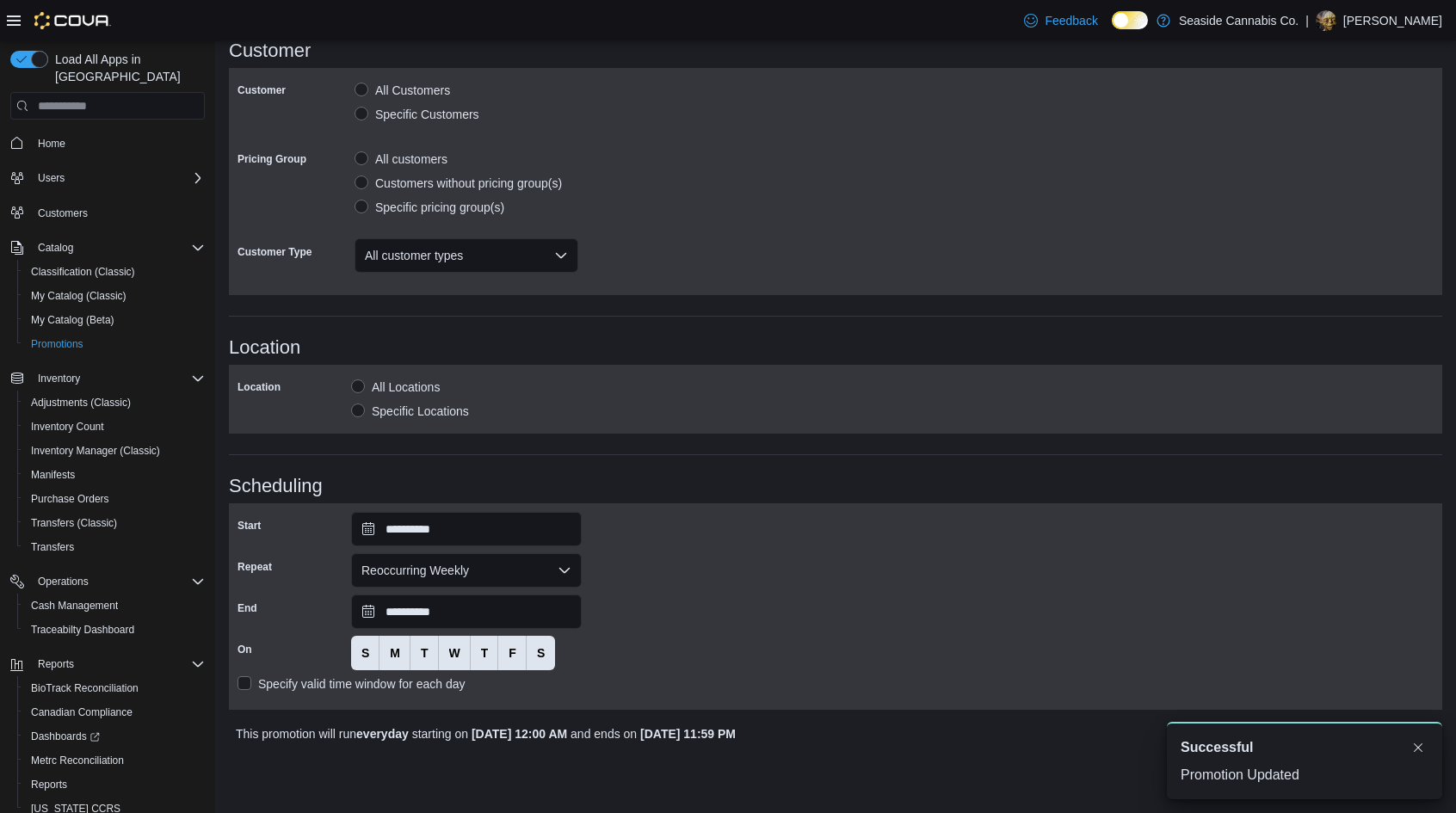
scroll to position [2, 0]
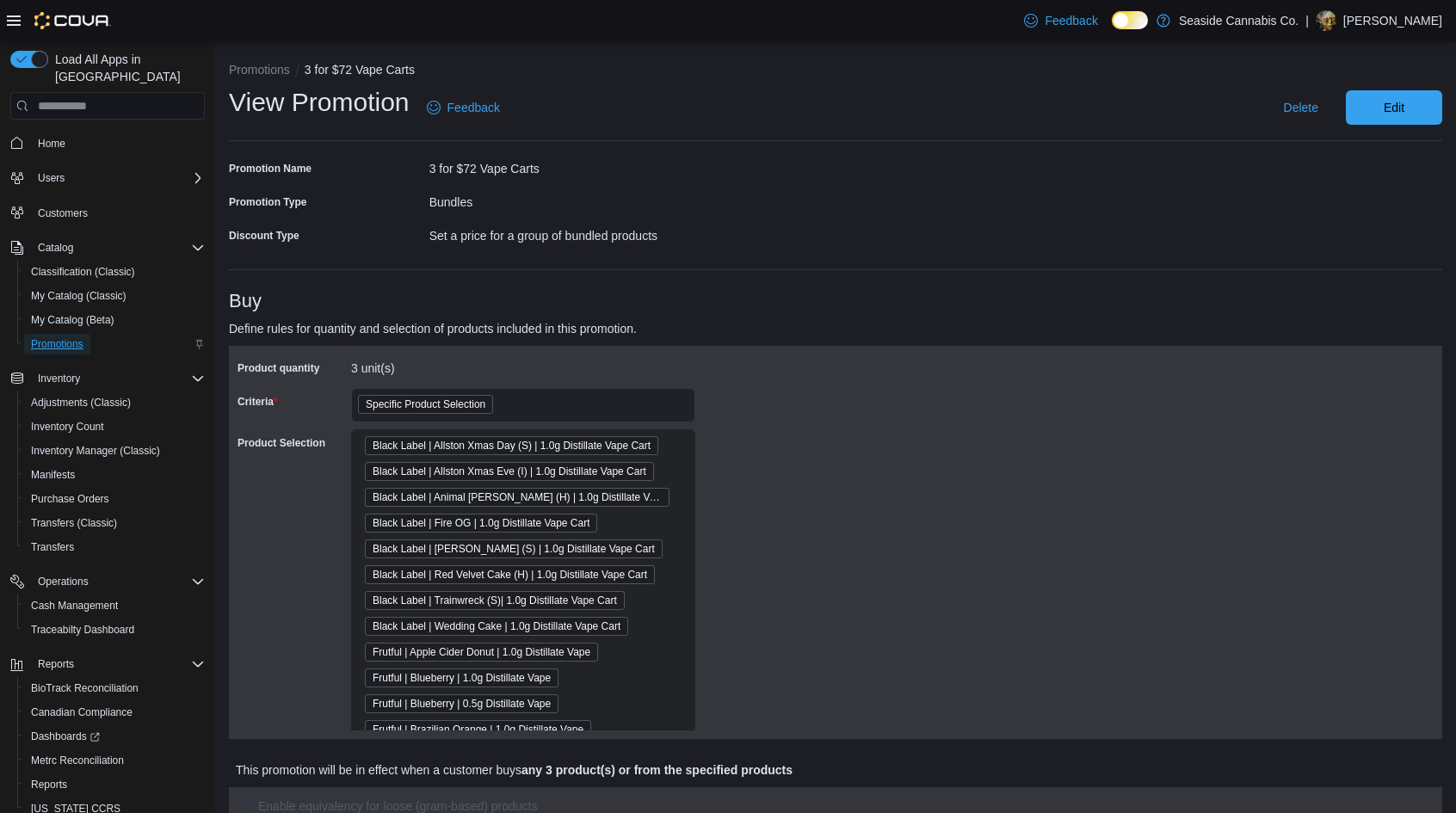
click at [67, 337] on span "Promotions" at bounding box center [57, 344] width 53 height 14
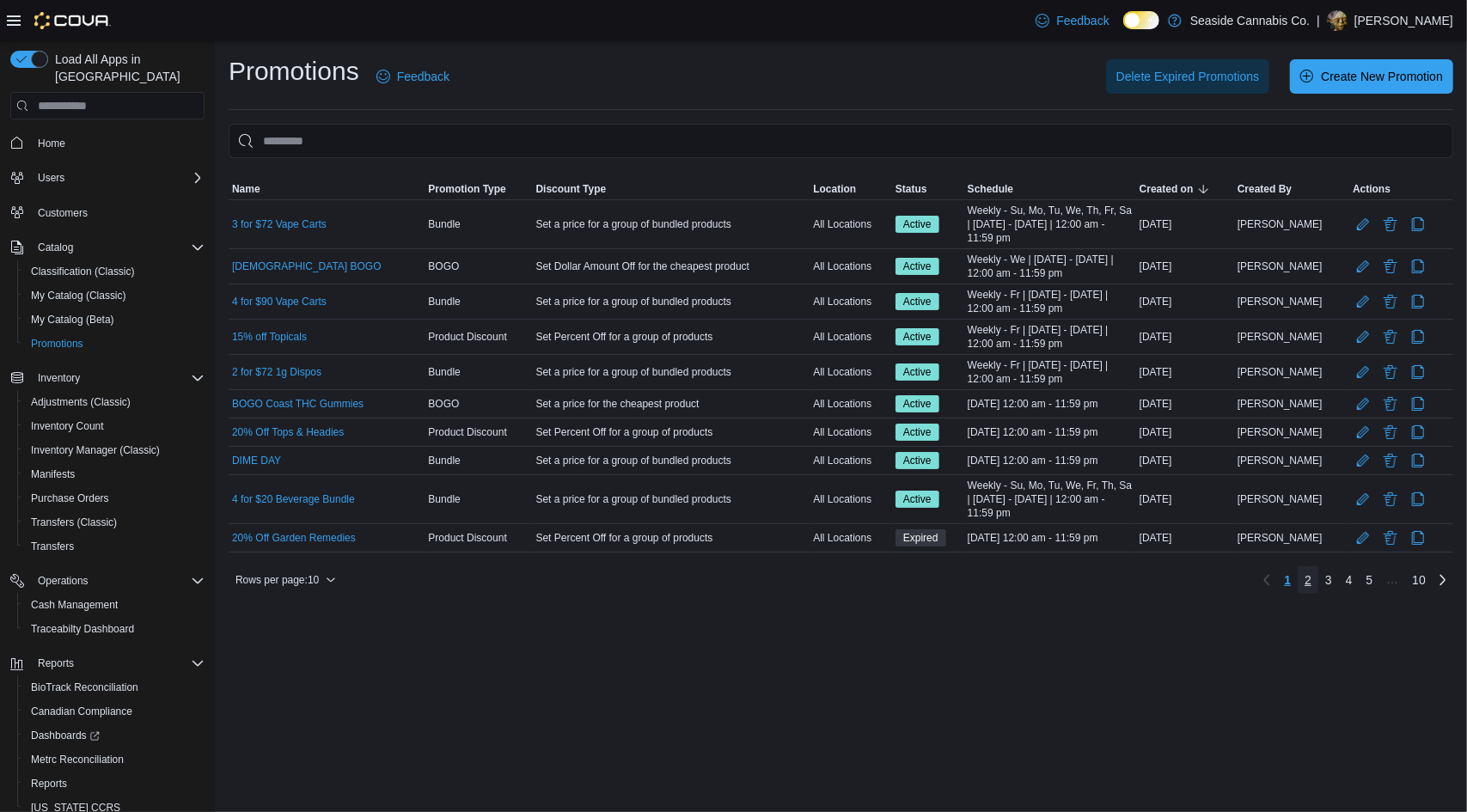
click at [1308, 573] on span "2" at bounding box center [1308, 579] width 7 height 17
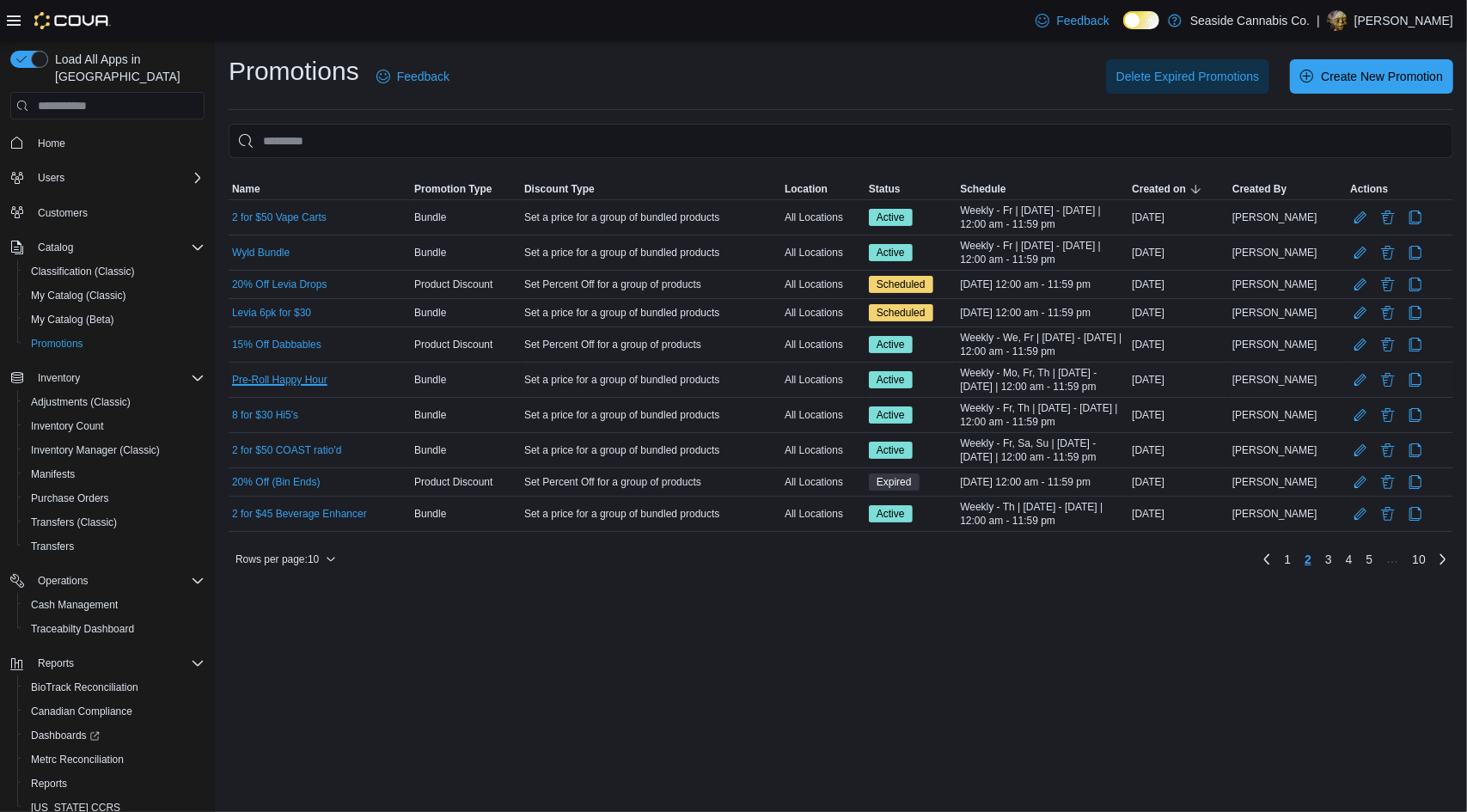
click at [311, 376] on link "Pre-Roll Happy Hour" at bounding box center [279, 380] width 95 height 14
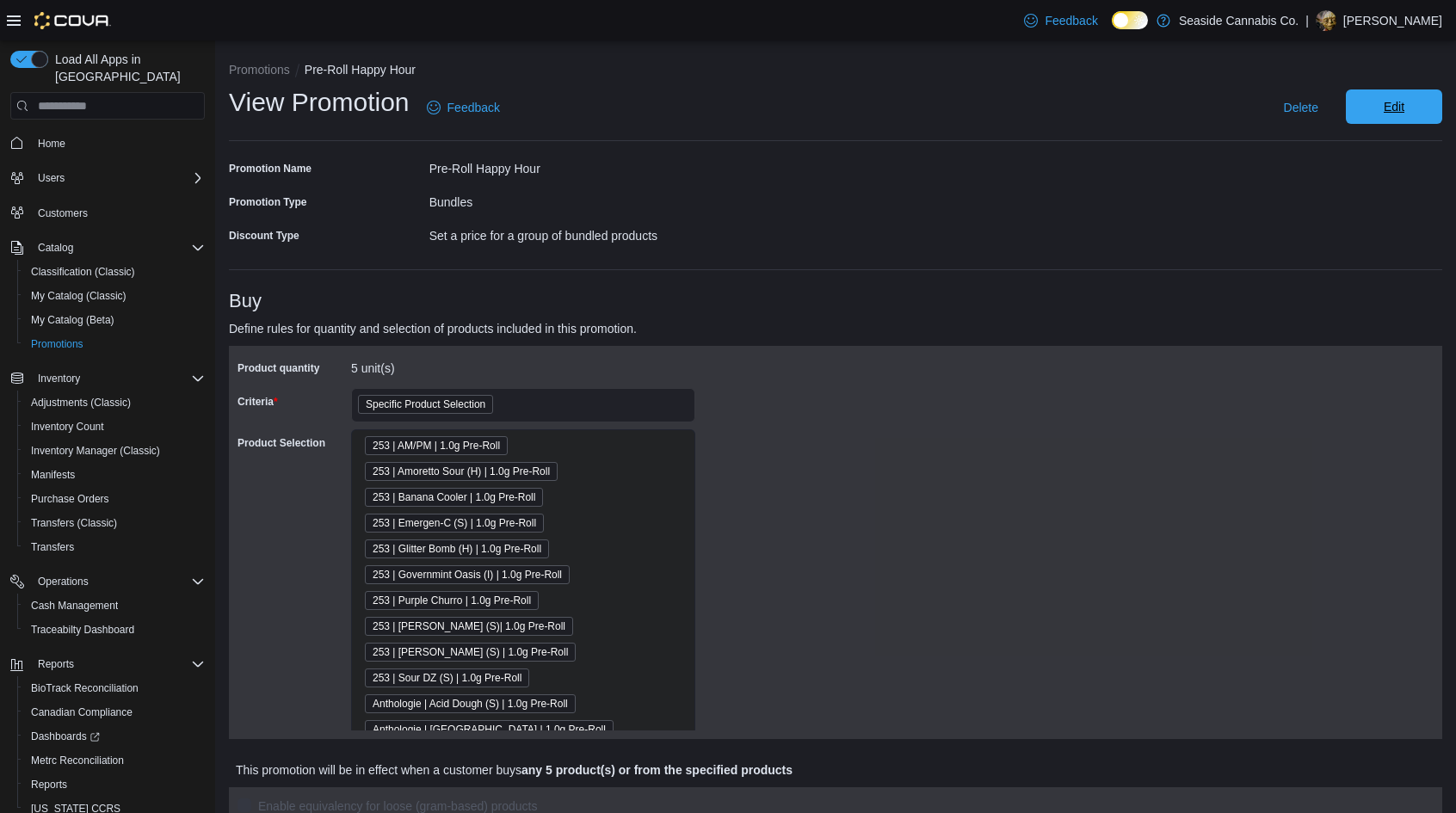
click at [1404, 107] on span "Edit" at bounding box center [1393, 106] width 21 height 17
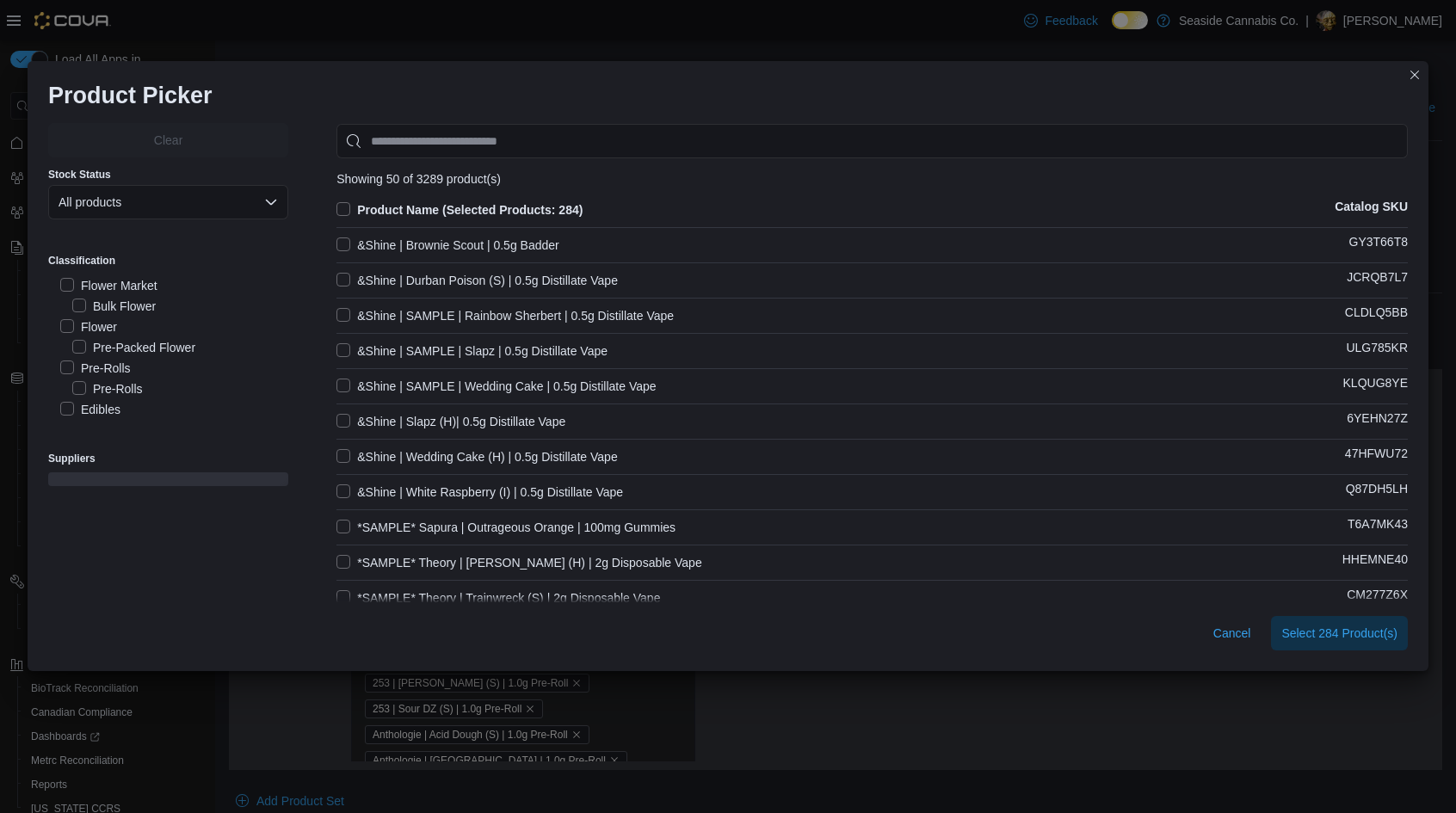
scroll to position [18, 0]
click at [69, 362] on label "Pre-Rolls" at bounding box center [96, 366] width 71 height 21
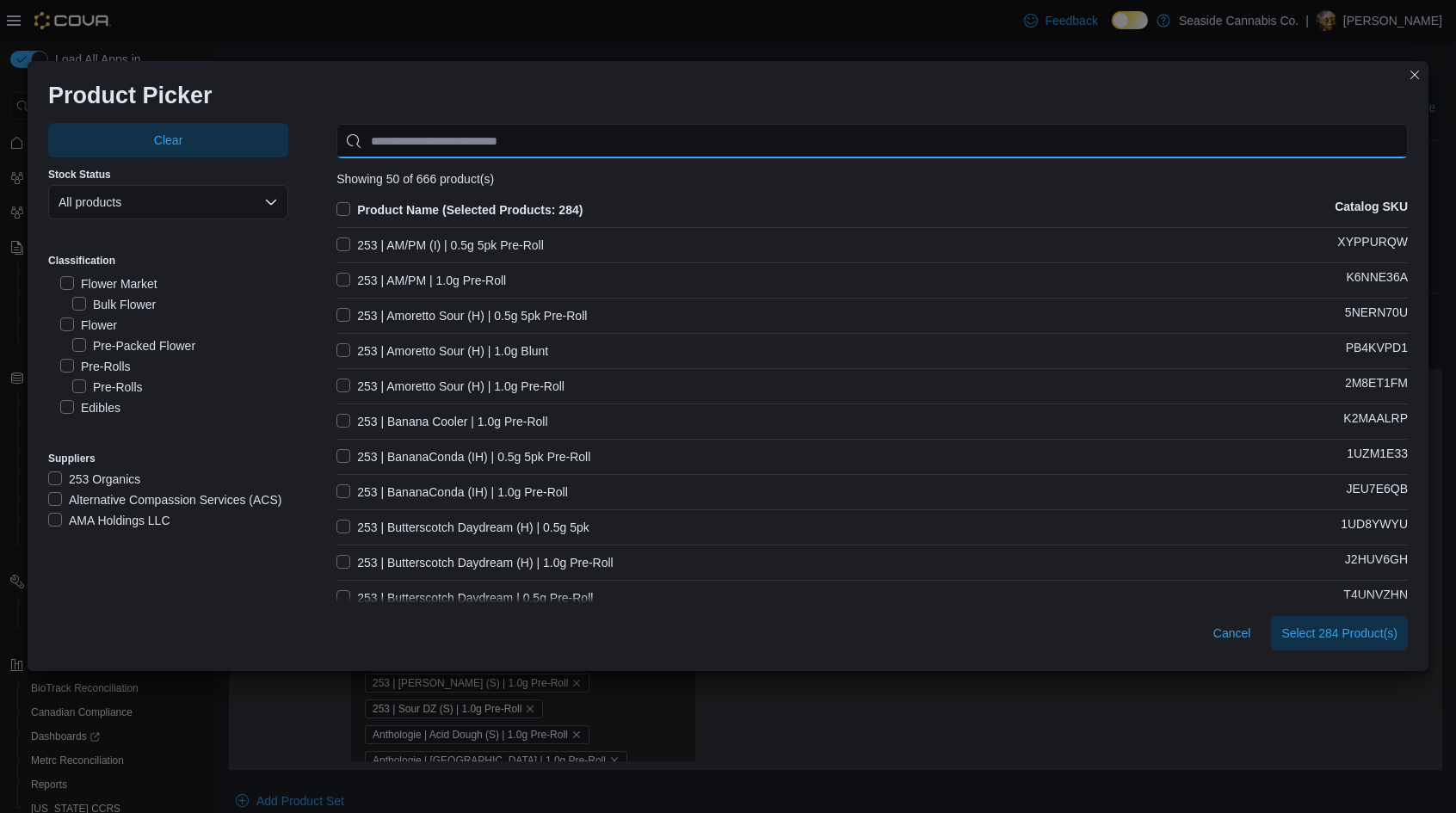
click at [418, 141] on input "Use aria labels when no actual label is in use" at bounding box center [872, 141] width 1071 height 35
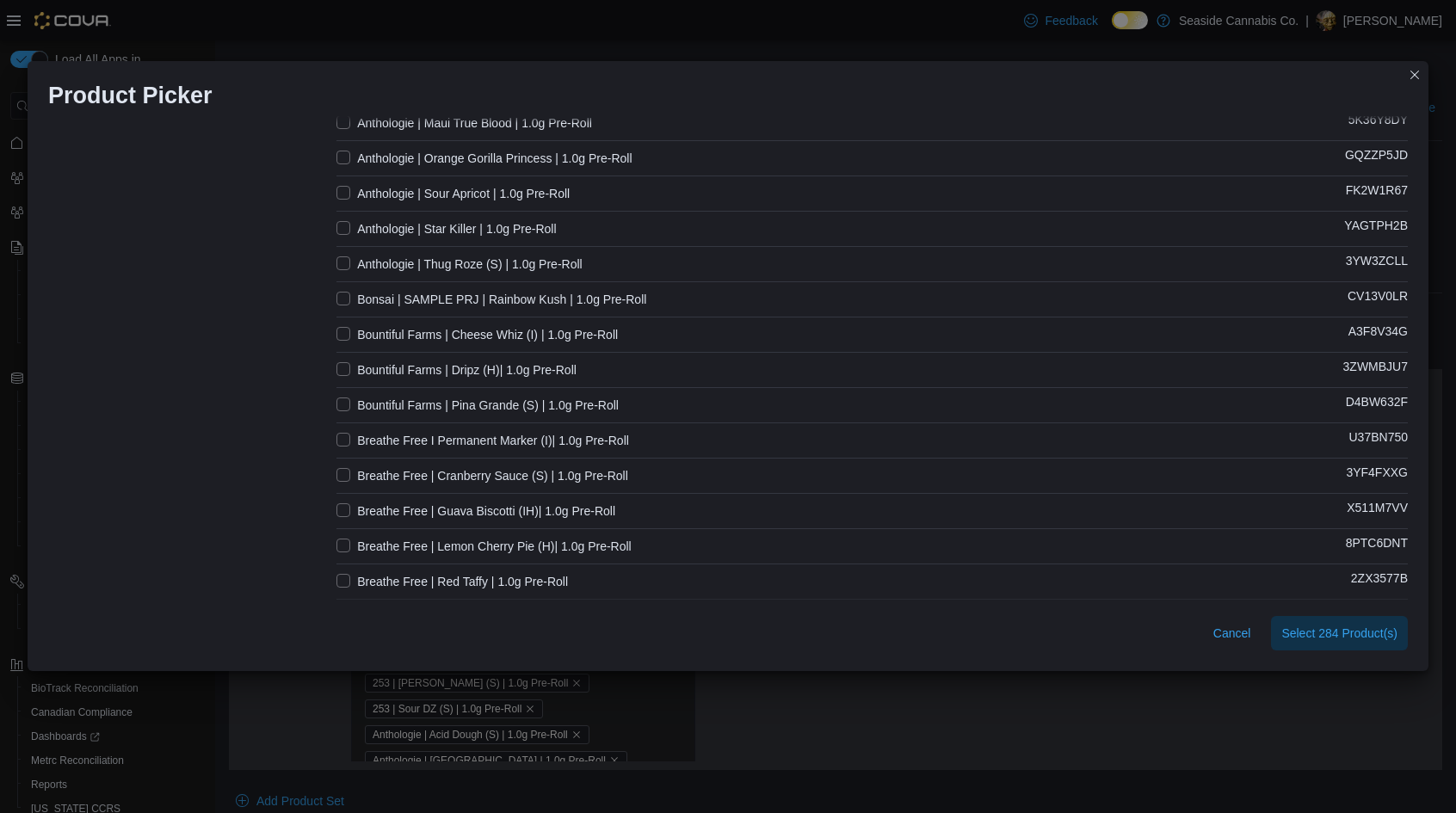
scroll to position [1253, 0]
type input "**********"
click at [336, 186] on label "Anthologie | Sour Apricot | 1.0g Pre-Roll" at bounding box center [453, 191] width 233 height 21
click at [336, 371] on label "Bountiful Farms | Dripz (H)| 1.0g Pre-Roll" at bounding box center [456, 368] width 240 height 21
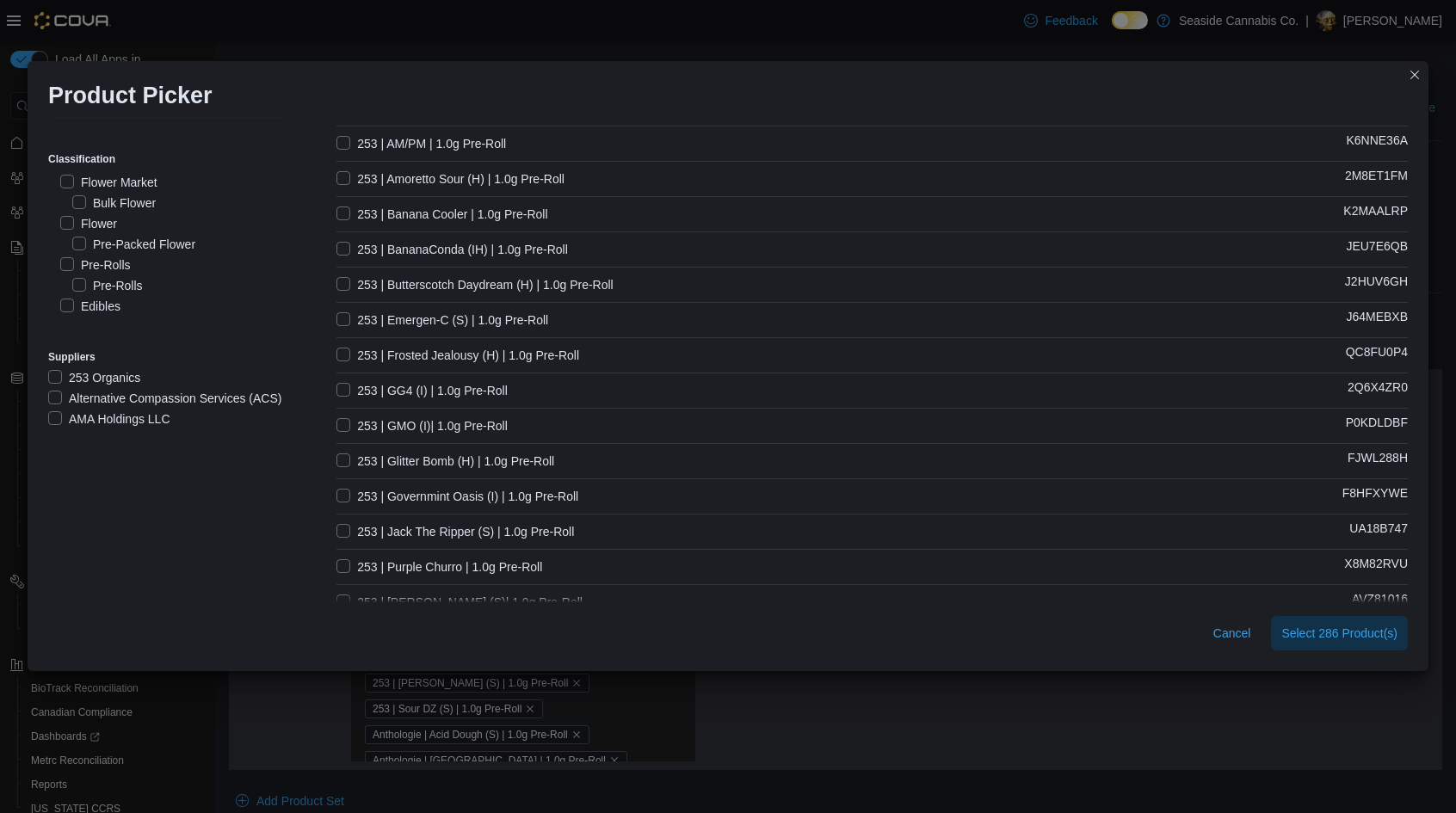
scroll to position [95, 0]
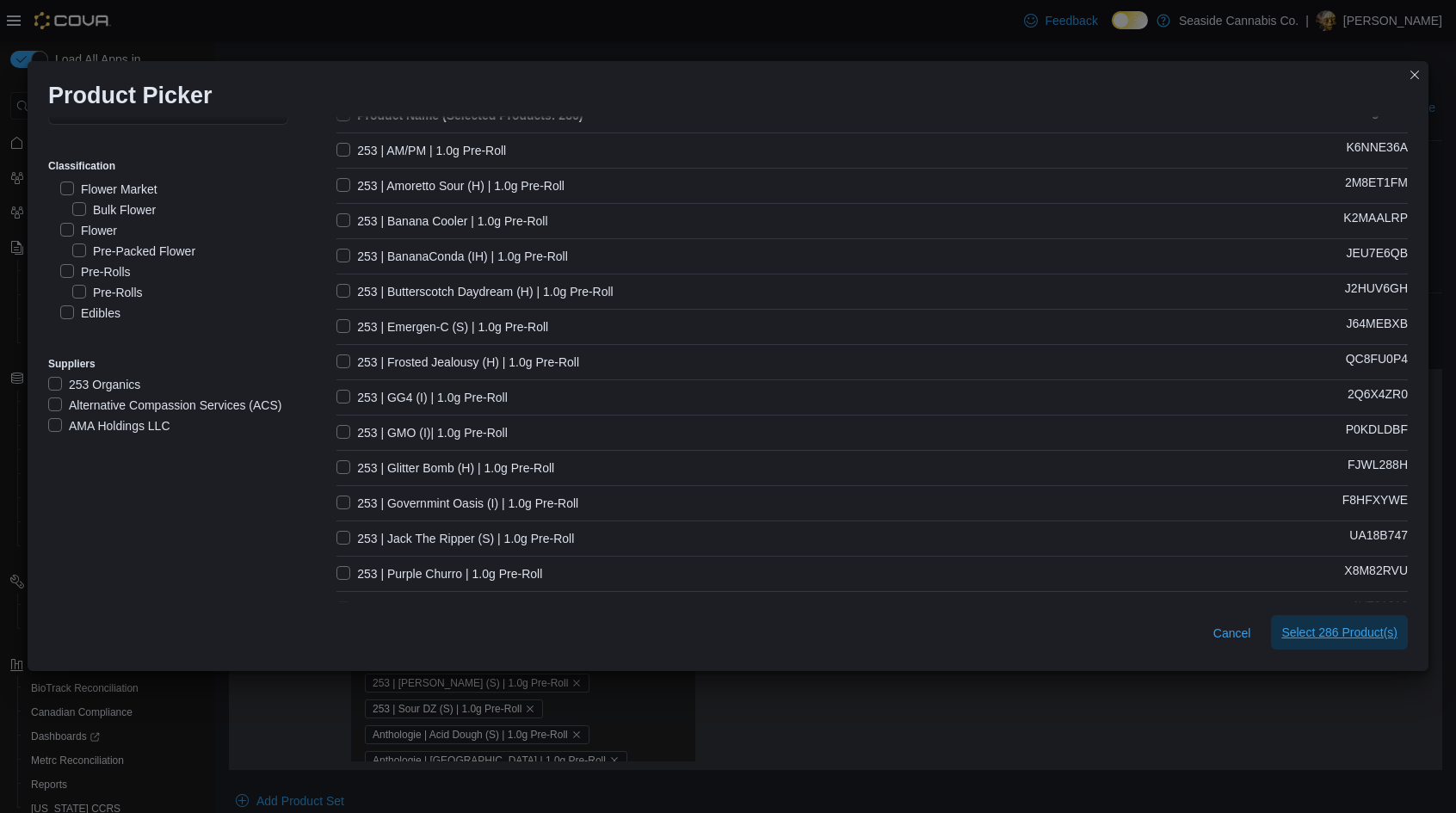
click at [1373, 634] on span "Select 286 Product(s)" at bounding box center [1339, 632] width 116 height 17
